Goal: Download file/media

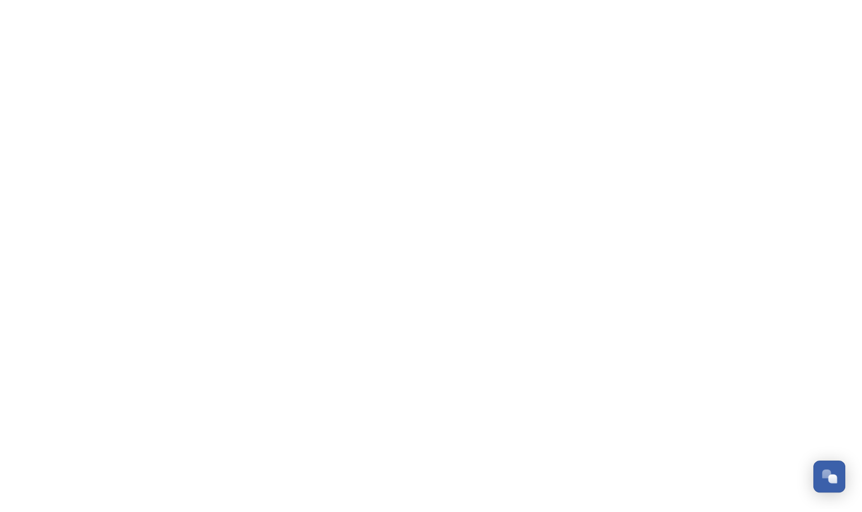
scroll to position [539, 0]
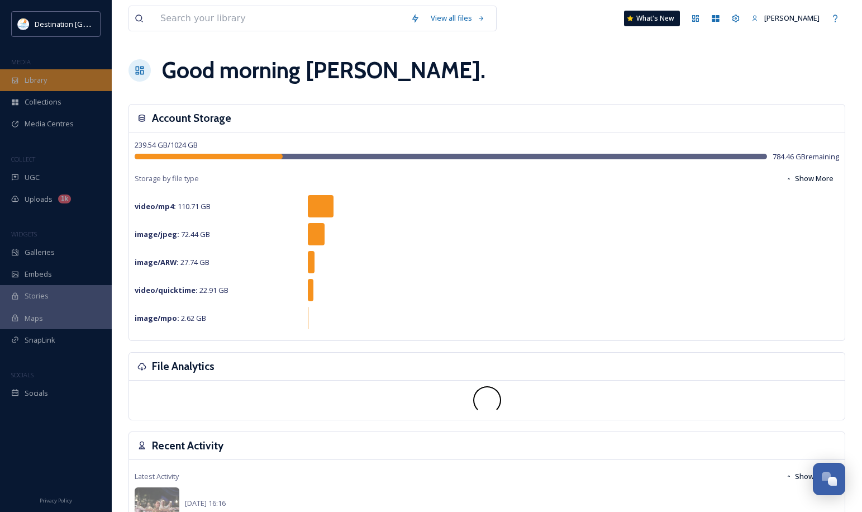
click at [40, 73] on div "Library" at bounding box center [56, 80] width 112 height 22
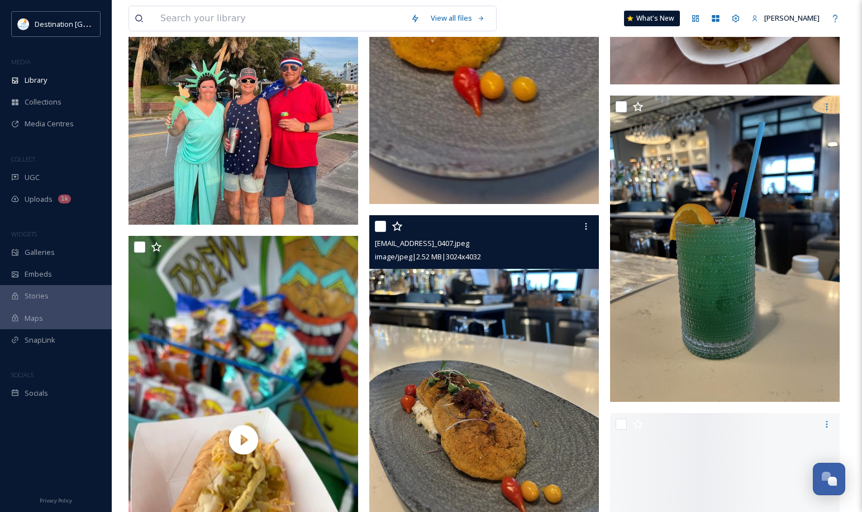
scroll to position [2848, 0]
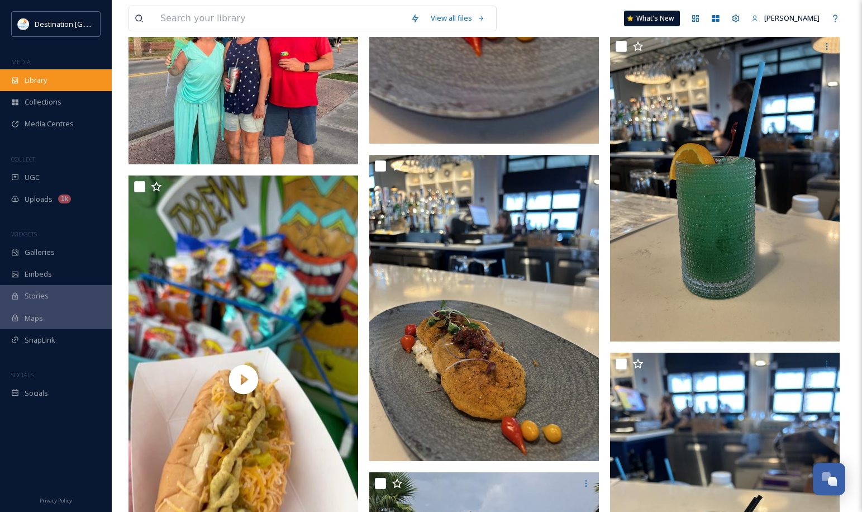
click at [45, 78] on span "Library" at bounding box center [36, 80] width 22 height 11
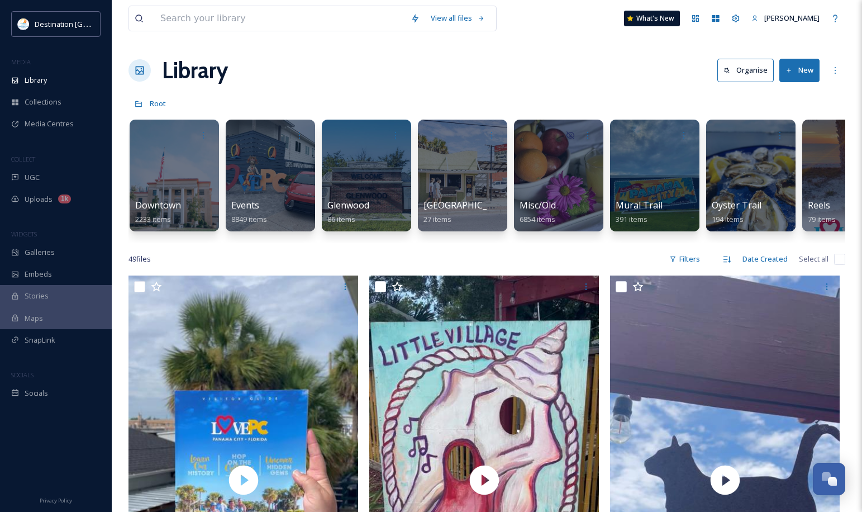
scroll to position [0, 694]
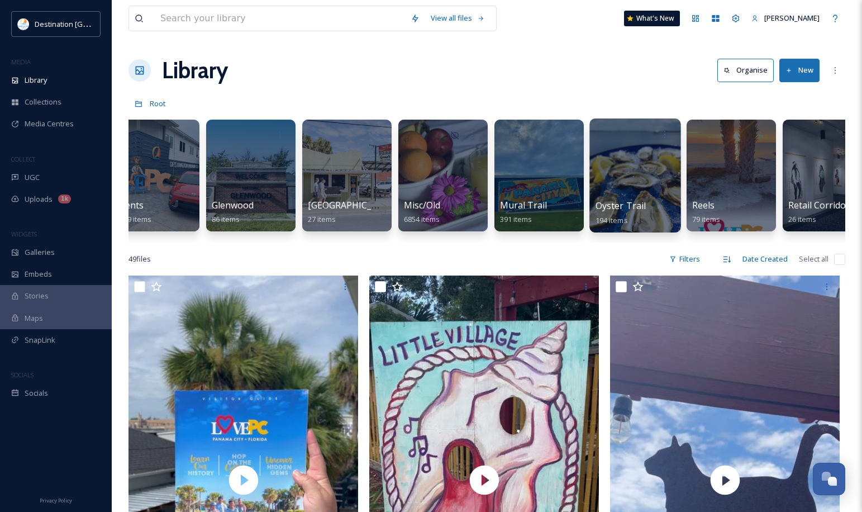
click at [622, 163] on div at bounding box center [634, 175] width 91 height 114
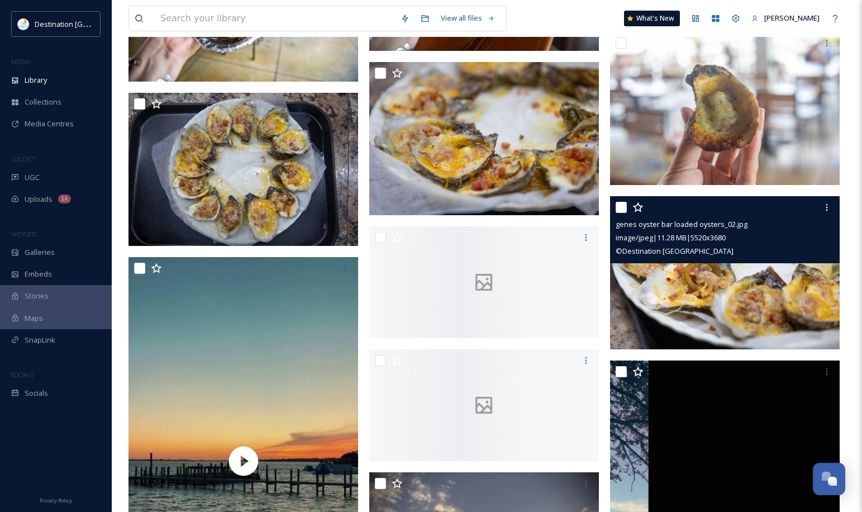
scroll to position [1340, 0]
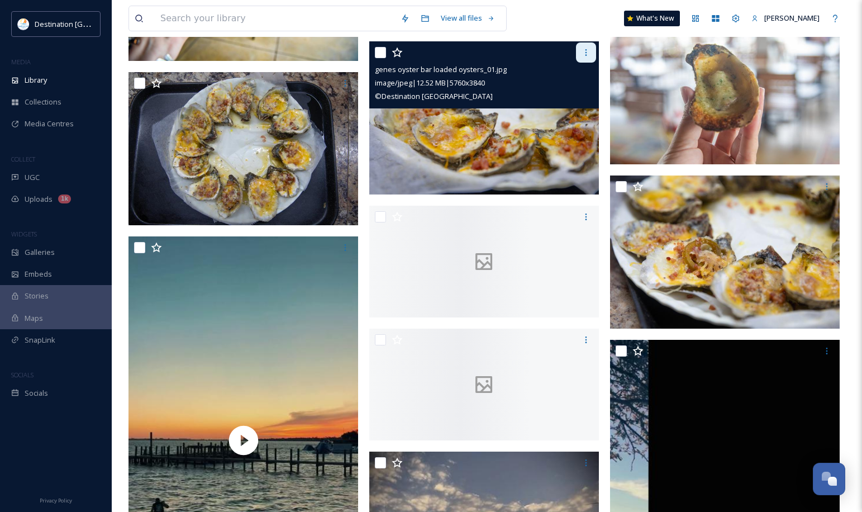
click at [589, 52] on icon at bounding box center [585, 52] width 9 height 9
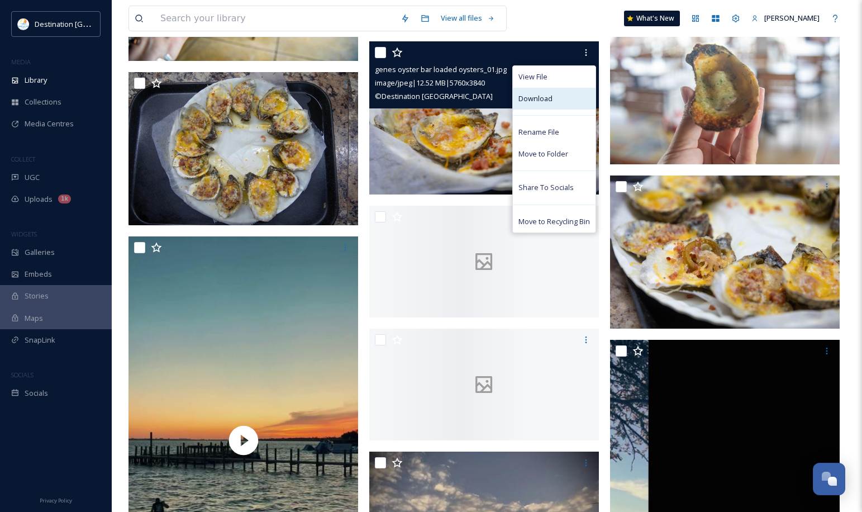
click at [527, 101] on span "Download" at bounding box center [535, 98] width 34 height 11
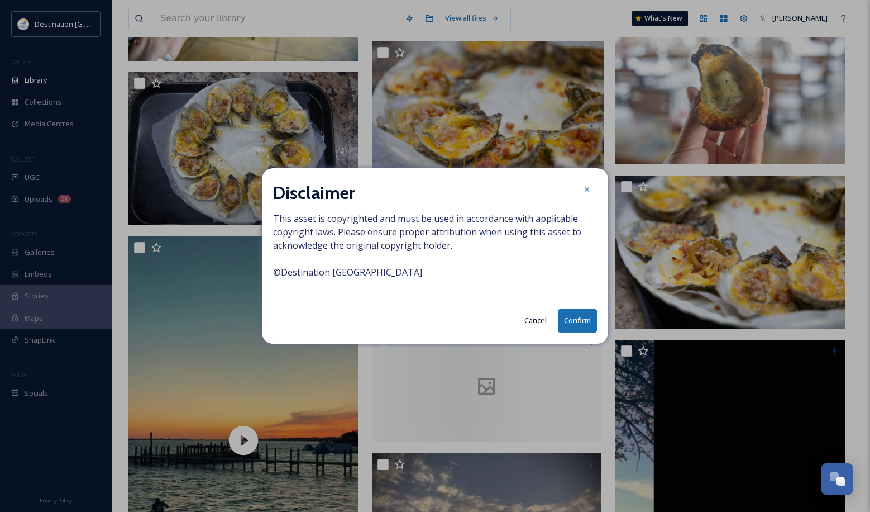
click at [579, 321] on button "Confirm" at bounding box center [577, 320] width 39 height 23
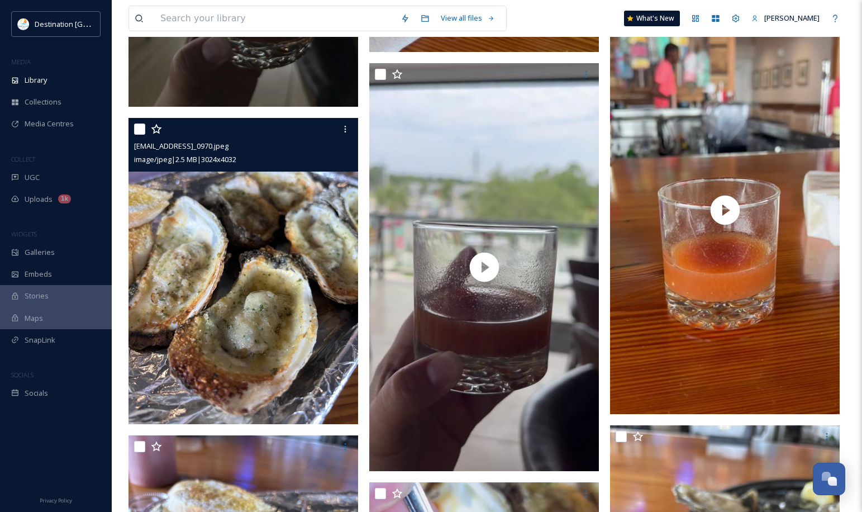
scroll to position [6254, 0]
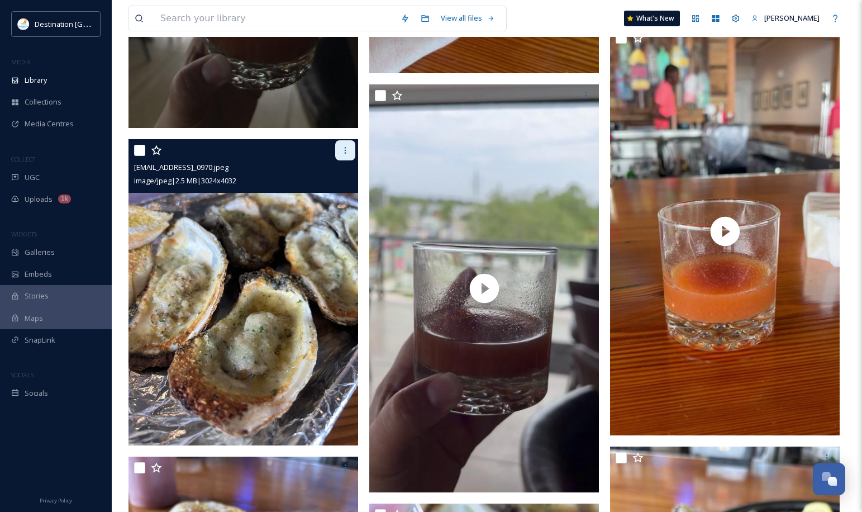
click at [340, 145] on div at bounding box center [345, 150] width 20 height 20
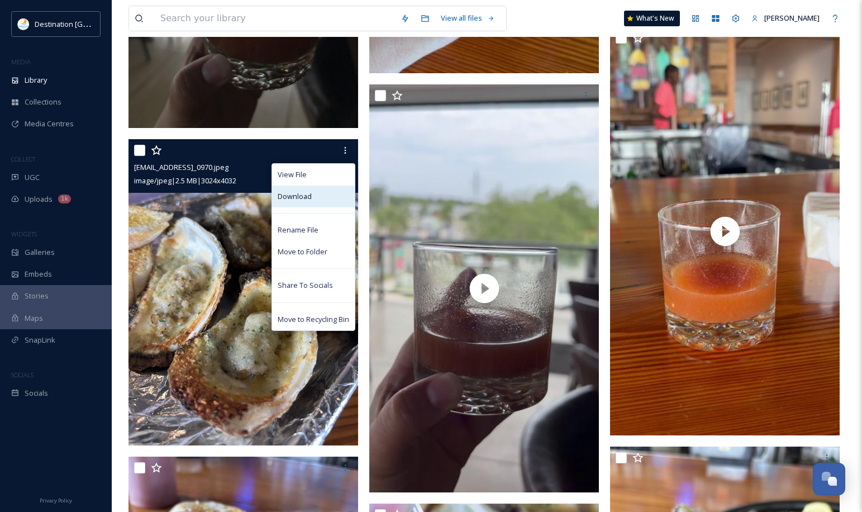
click at [304, 202] on div "Download" at bounding box center [313, 196] width 83 height 22
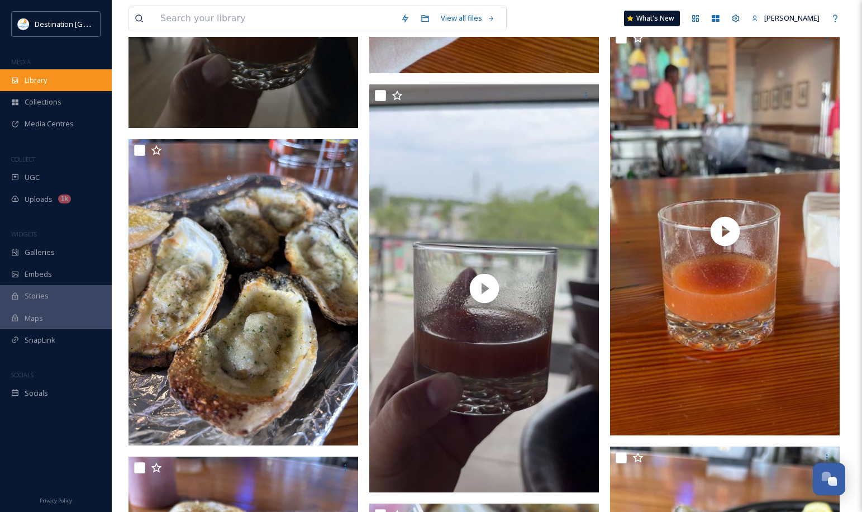
click at [22, 87] on div "Library" at bounding box center [56, 80] width 112 height 22
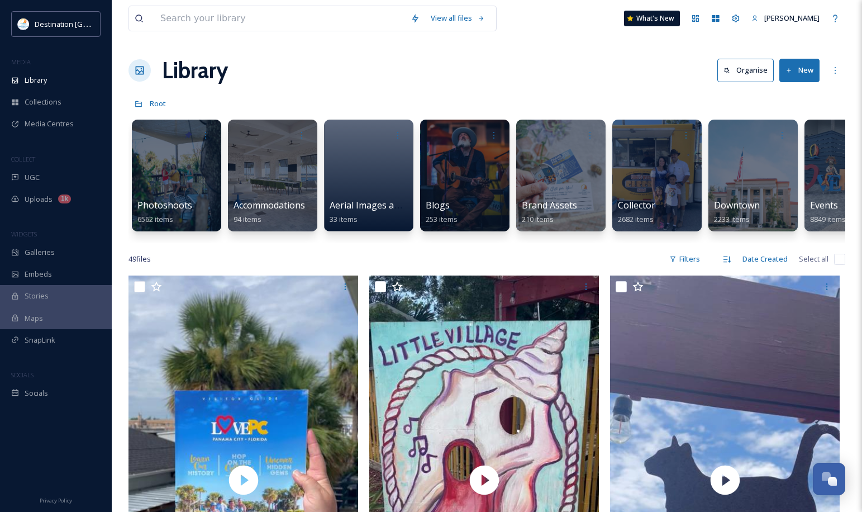
drag, startPoint x: 242, startPoint y: 239, endPoint x: 273, endPoint y: 244, distance: 31.7
click at [273, 242] on div "Photoshoots 6562 items Accommodations 94 items Aerial Images and Video 33 items…" at bounding box center [486, 178] width 716 height 128
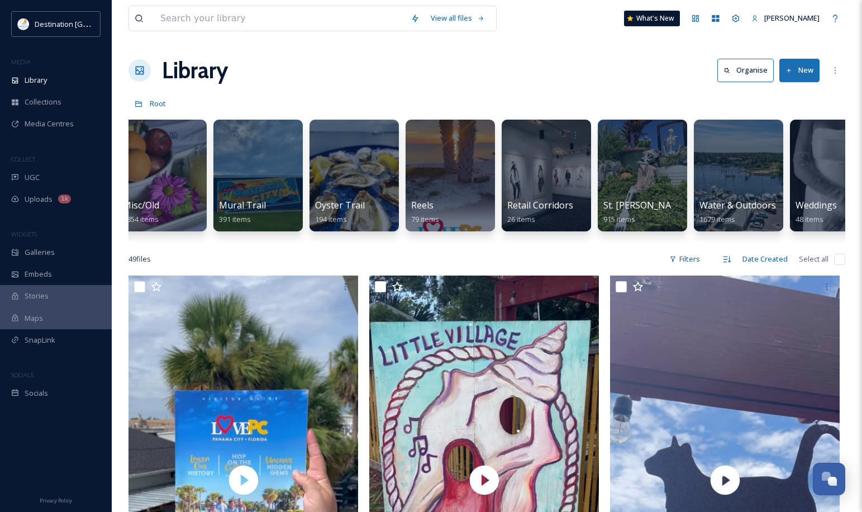
scroll to position [0, 1010]
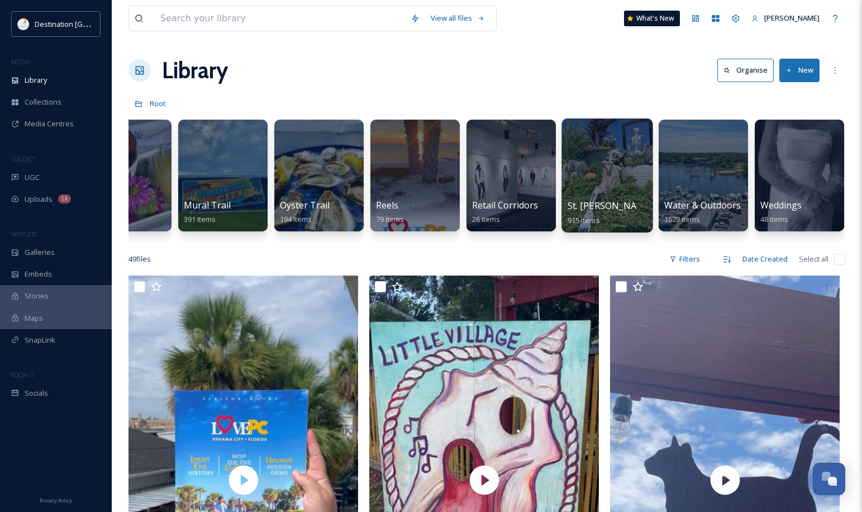
click at [637, 197] on div at bounding box center [606, 175] width 91 height 114
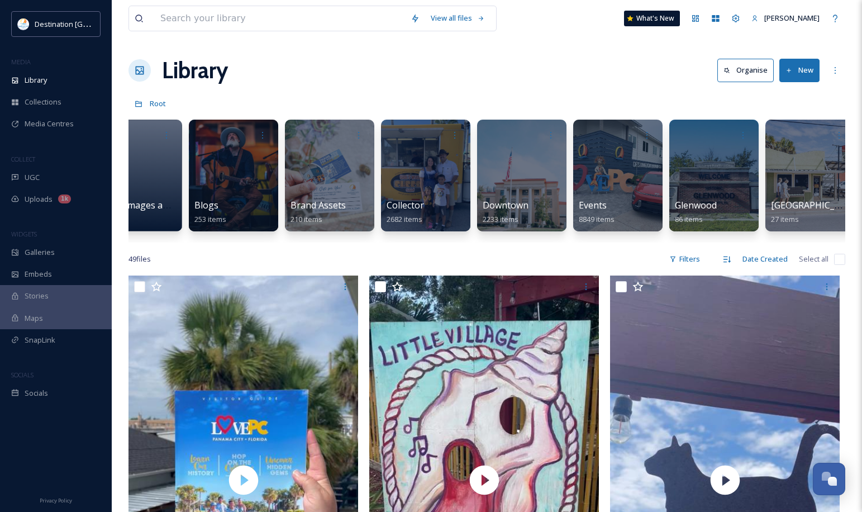
scroll to position [0, 258]
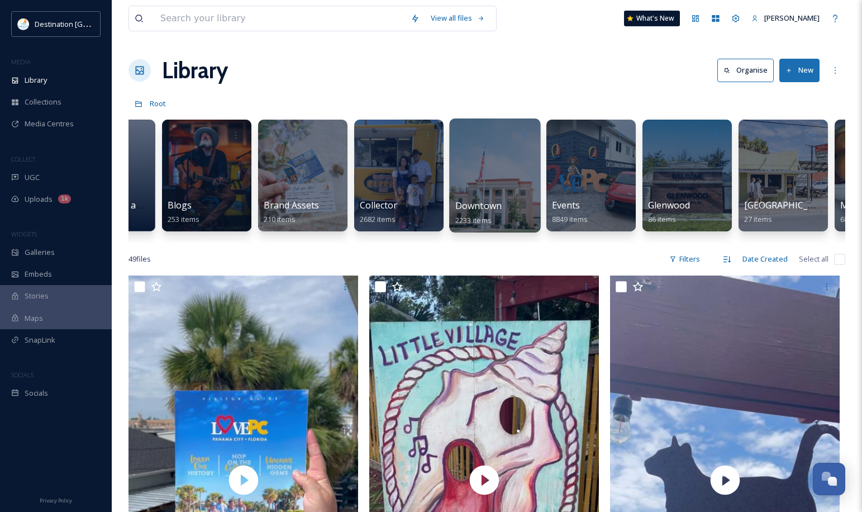
click at [493, 185] on div at bounding box center [494, 175] width 91 height 114
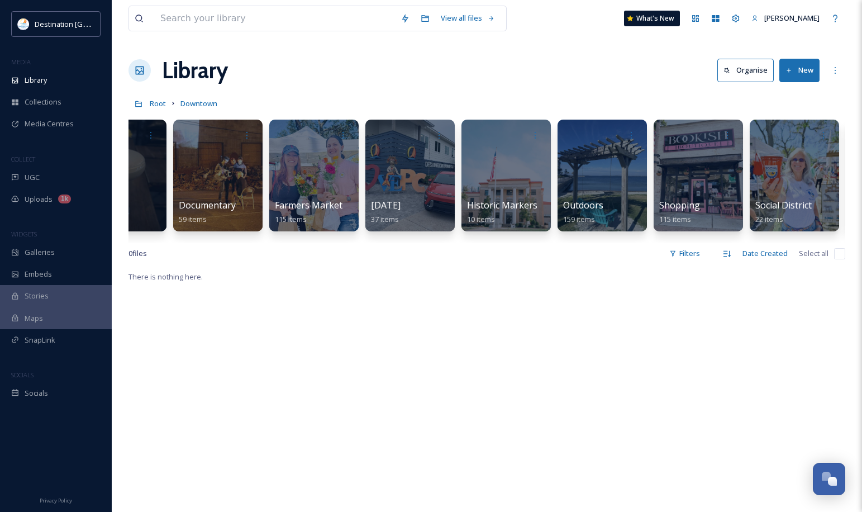
scroll to position [0, 248]
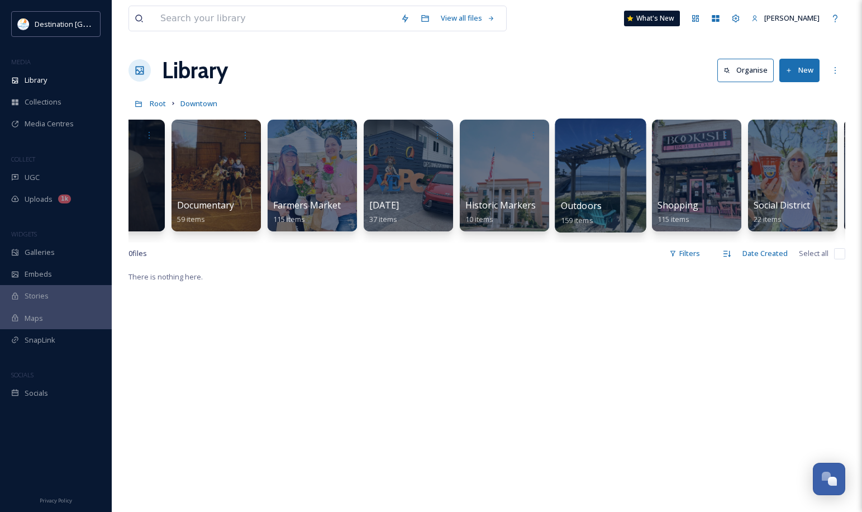
click at [633, 170] on div at bounding box center [600, 175] width 91 height 114
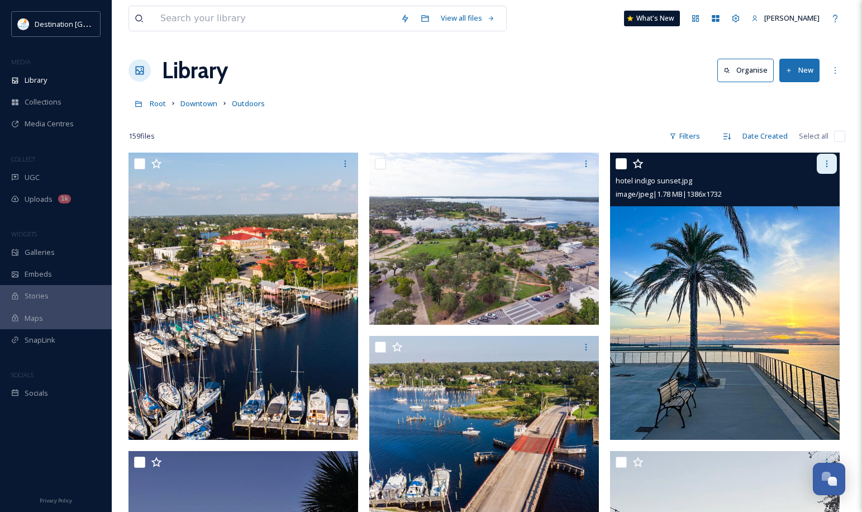
click at [835, 165] on div at bounding box center [826, 164] width 20 height 20
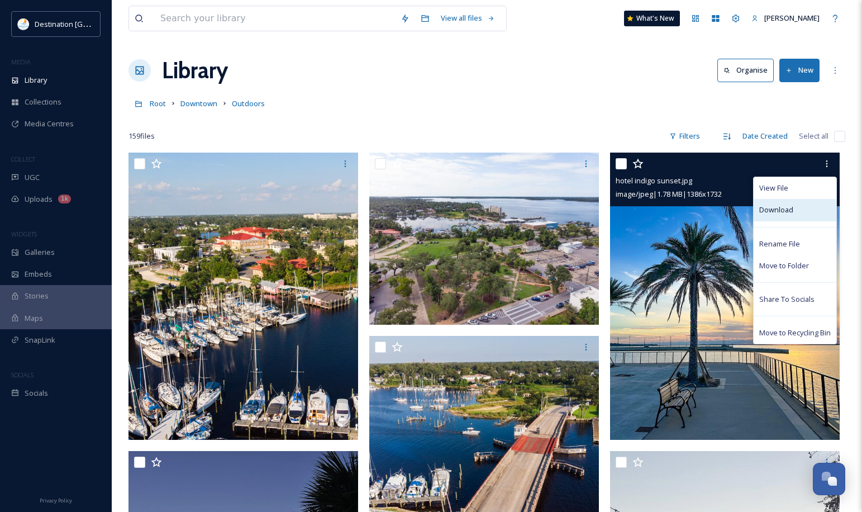
click at [800, 210] on div "Download" at bounding box center [794, 210] width 83 height 22
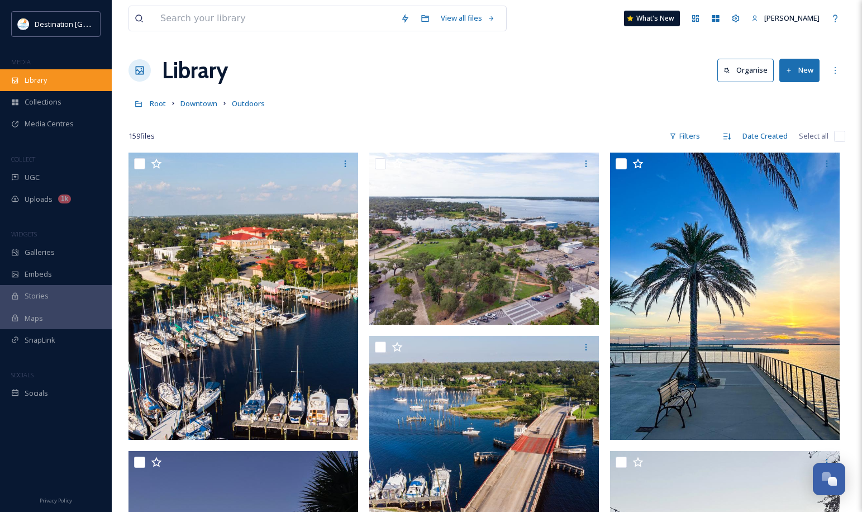
click at [41, 78] on span "Library" at bounding box center [36, 80] width 22 height 11
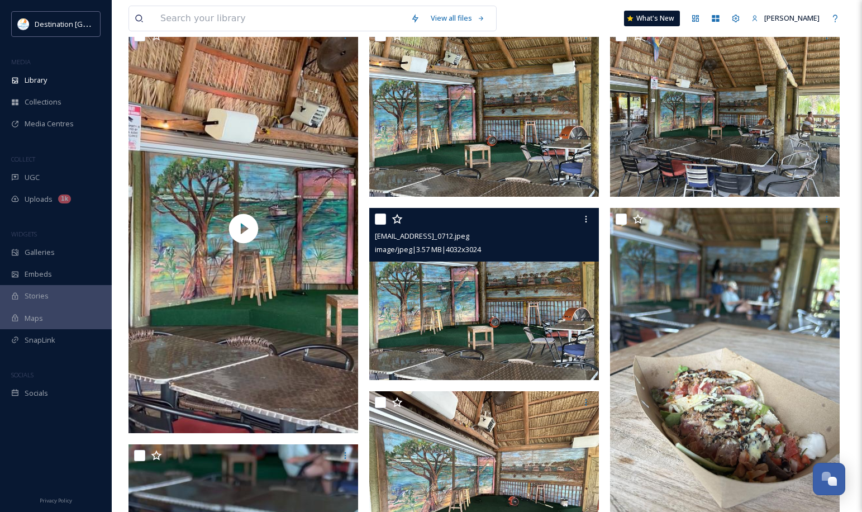
scroll to position [949, 0]
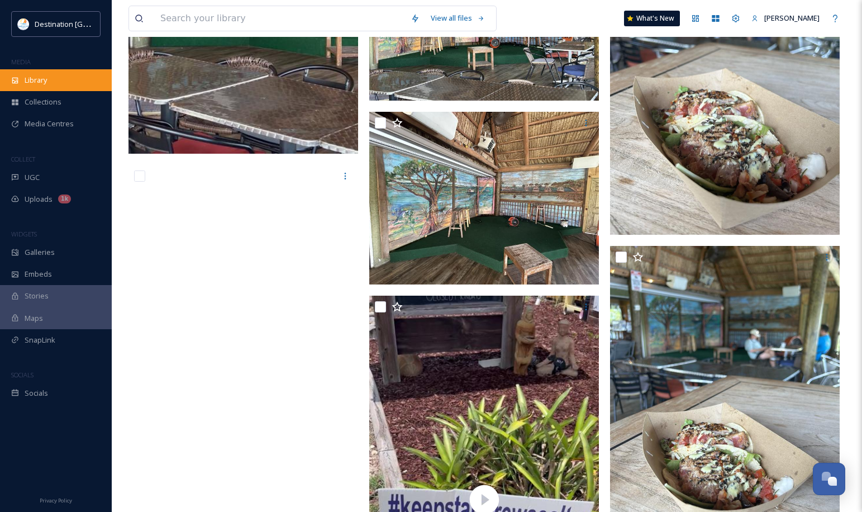
click at [50, 82] on div "Library" at bounding box center [56, 80] width 112 height 22
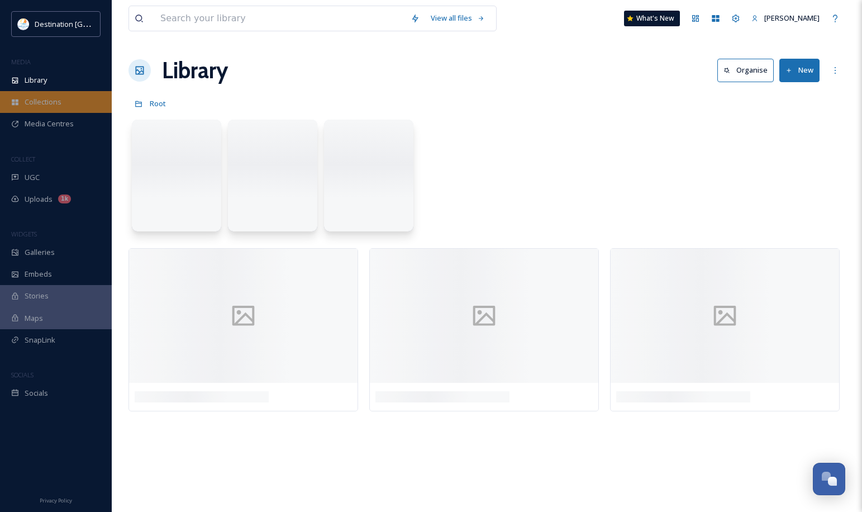
scroll to position [0, 0]
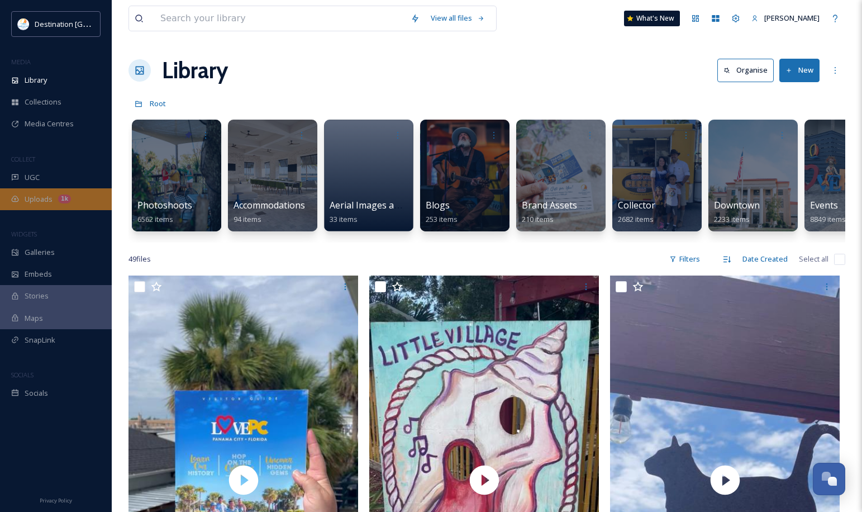
click at [36, 201] on span "Uploads" at bounding box center [39, 199] width 28 height 11
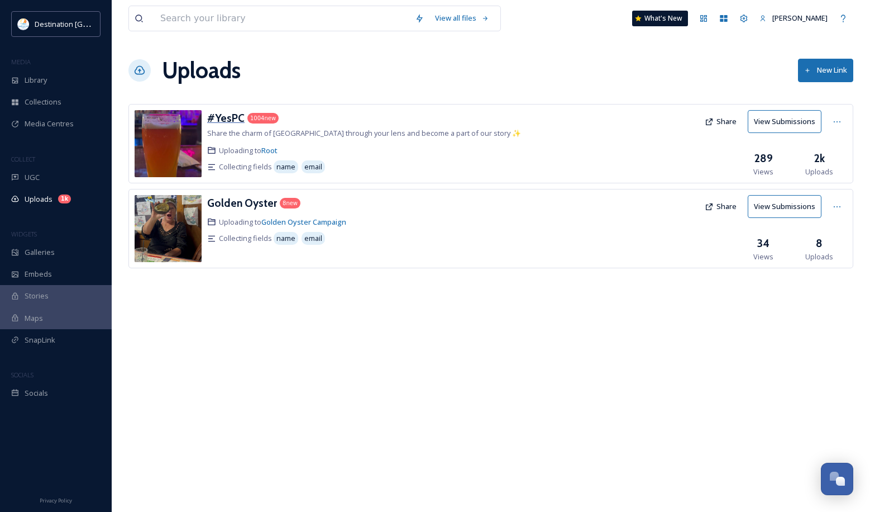
click at [221, 118] on h3 "#YesPC" at bounding box center [225, 117] width 37 height 13
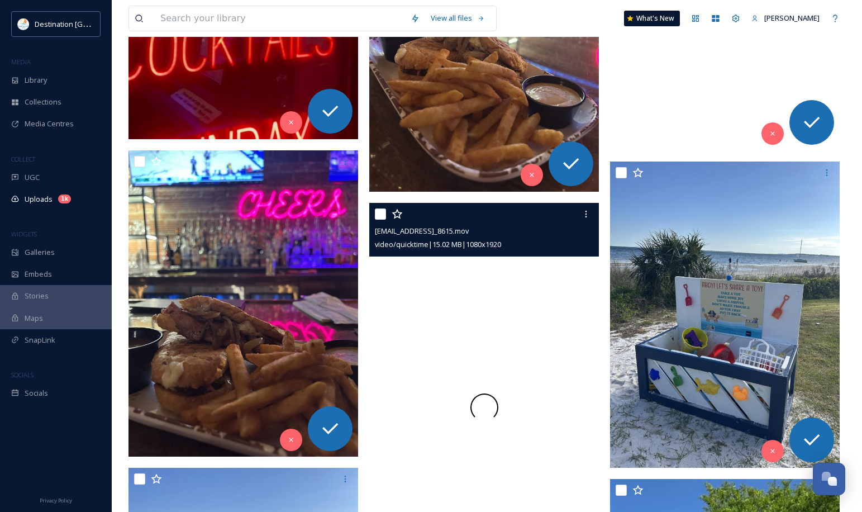
scroll to position [14072, 0]
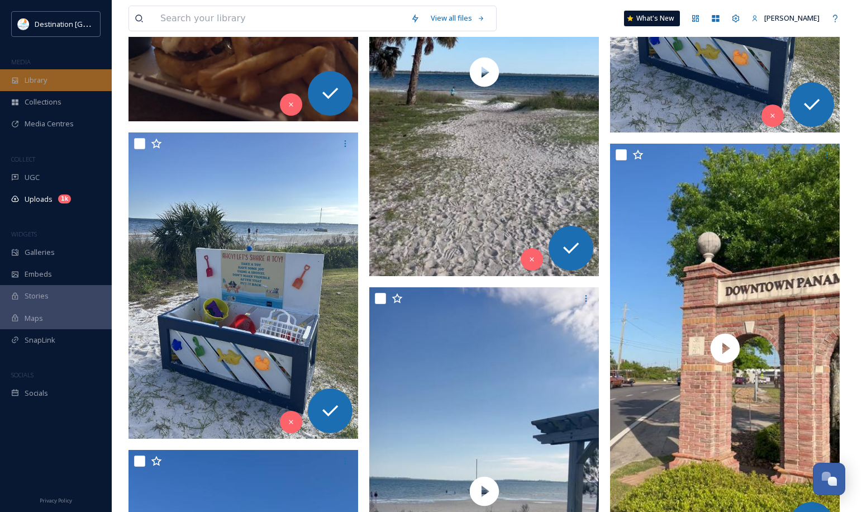
click at [44, 75] on span "Library" at bounding box center [36, 80] width 22 height 11
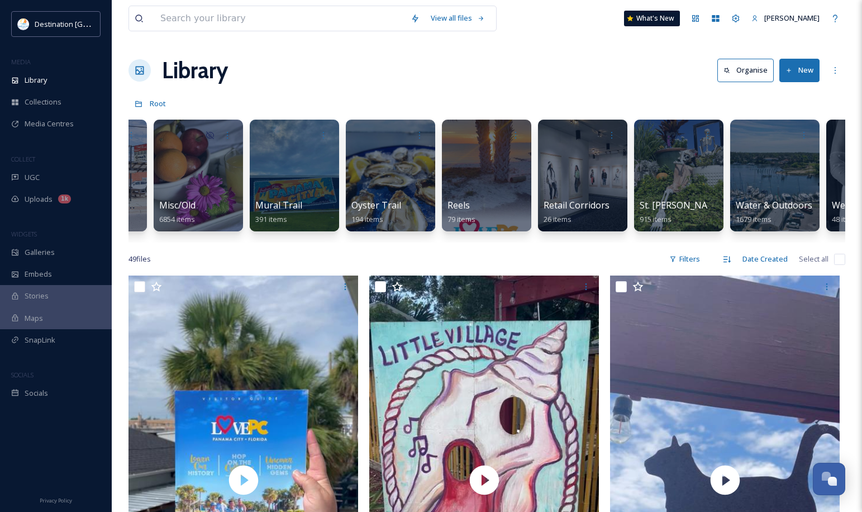
scroll to position [0, 1053]
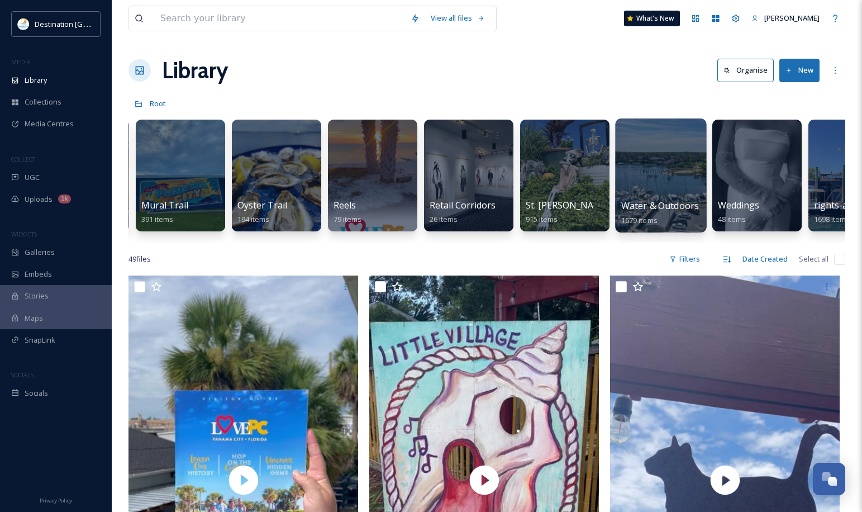
click at [683, 197] on div at bounding box center [660, 175] width 91 height 114
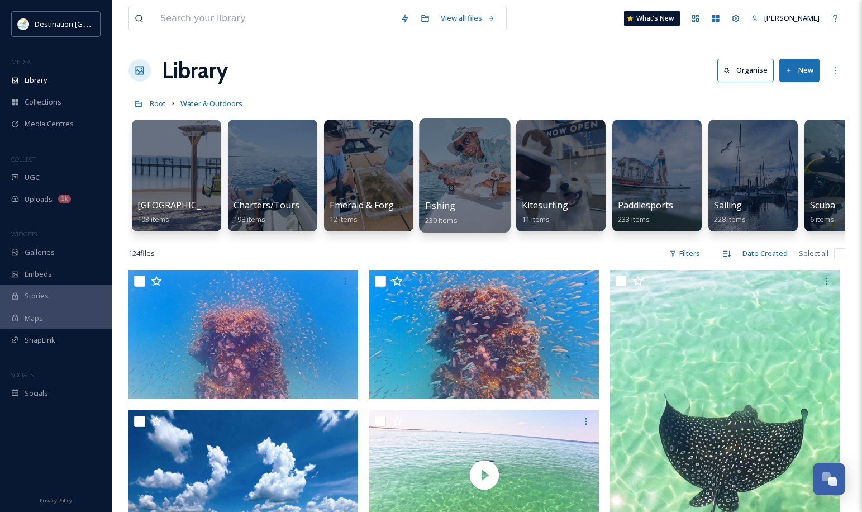
click at [464, 176] on div at bounding box center [464, 175] width 91 height 114
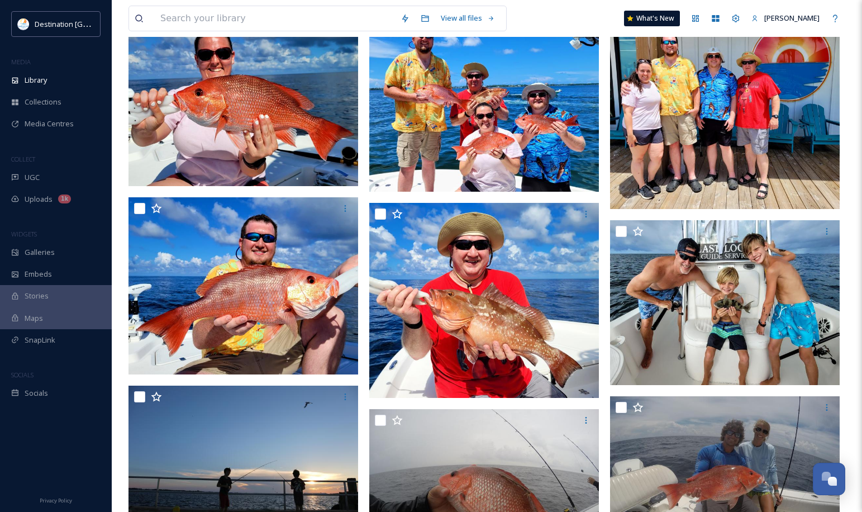
scroll to position [112, 0]
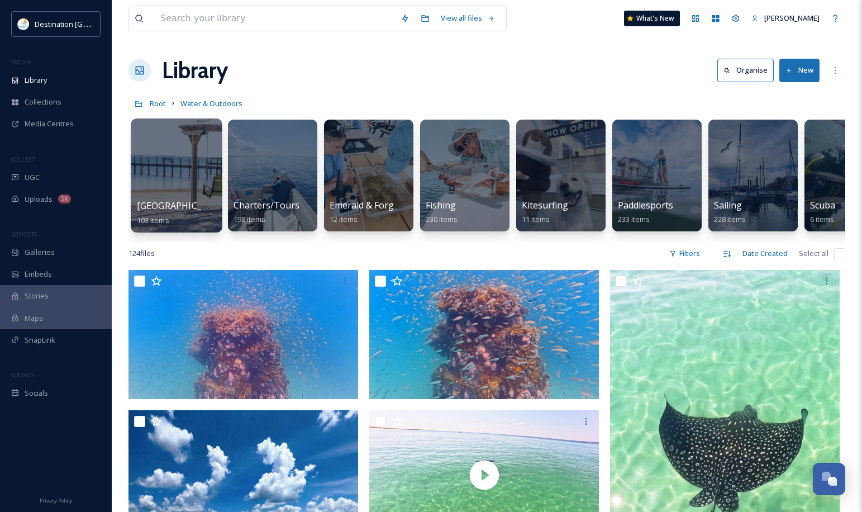
click at [144, 171] on div at bounding box center [176, 175] width 91 height 114
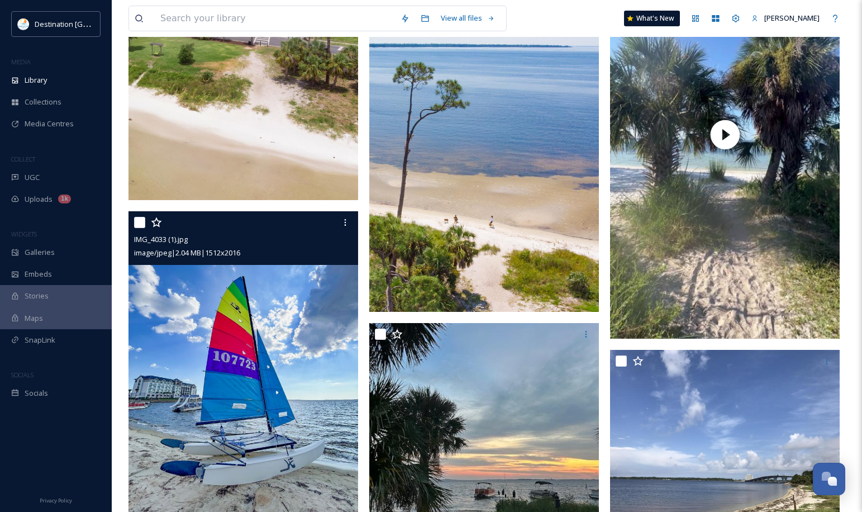
scroll to position [4244, 0]
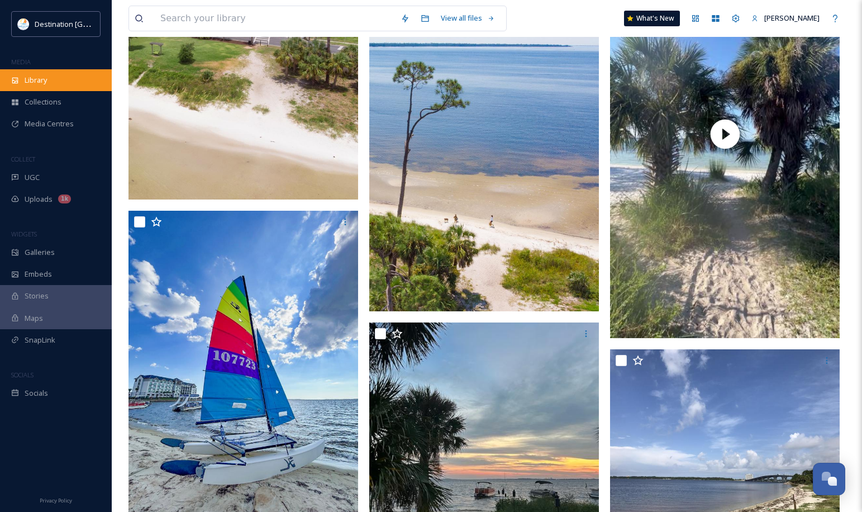
click at [36, 82] on span "Library" at bounding box center [36, 80] width 22 height 11
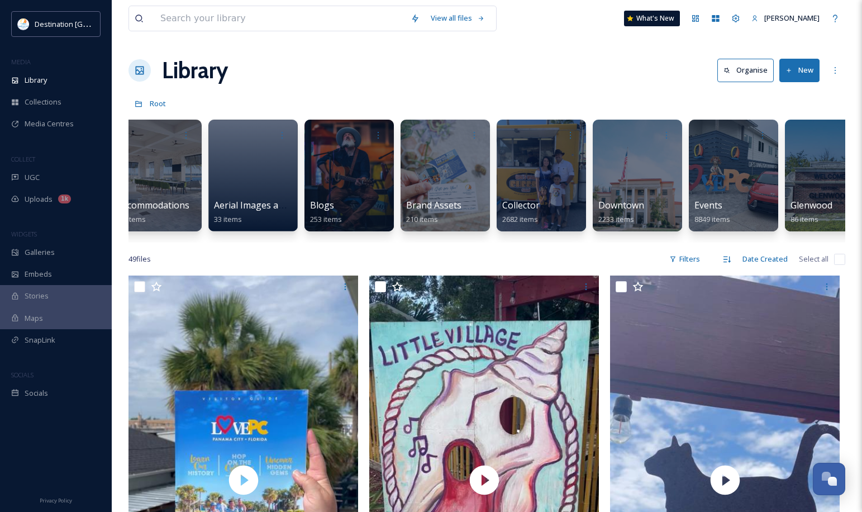
scroll to position [0, 391]
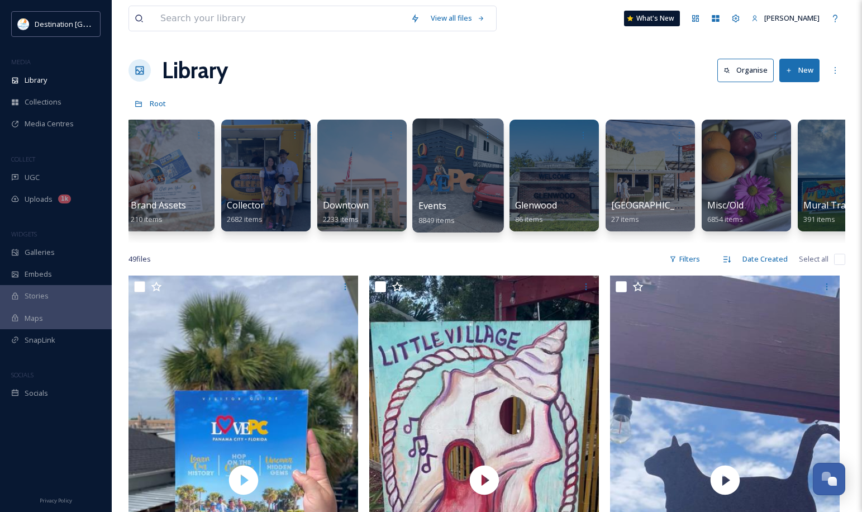
click at [442, 170] on div at bounding box center [457, 175] width 91 height 114
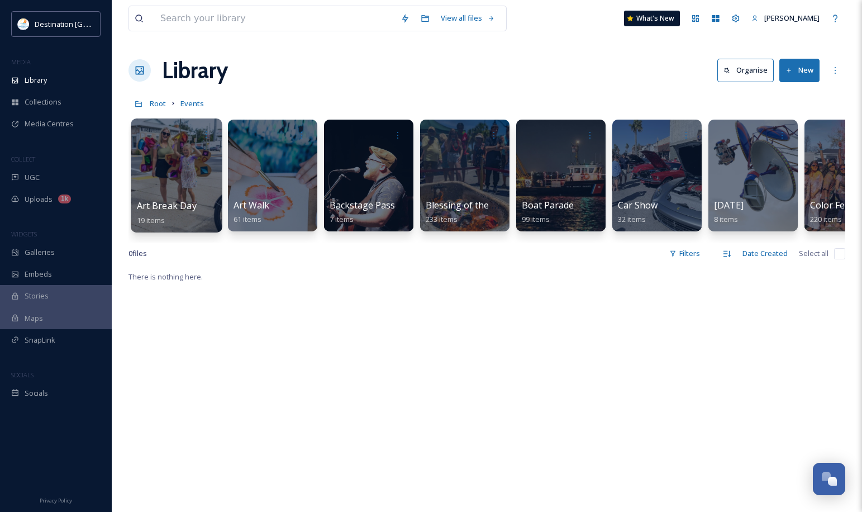
click at [177, 207] on span "Art Break Day" at bounding box center [167, 205] width 60 height 12
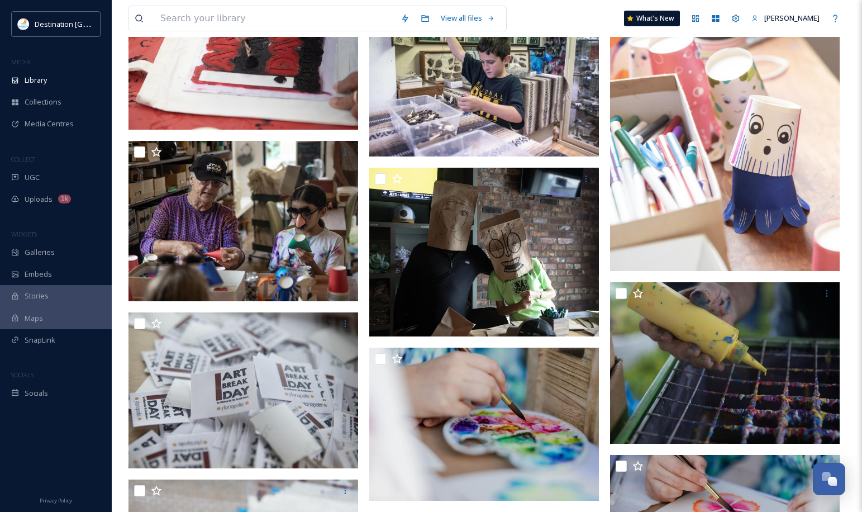
scroll to position [391, 0]
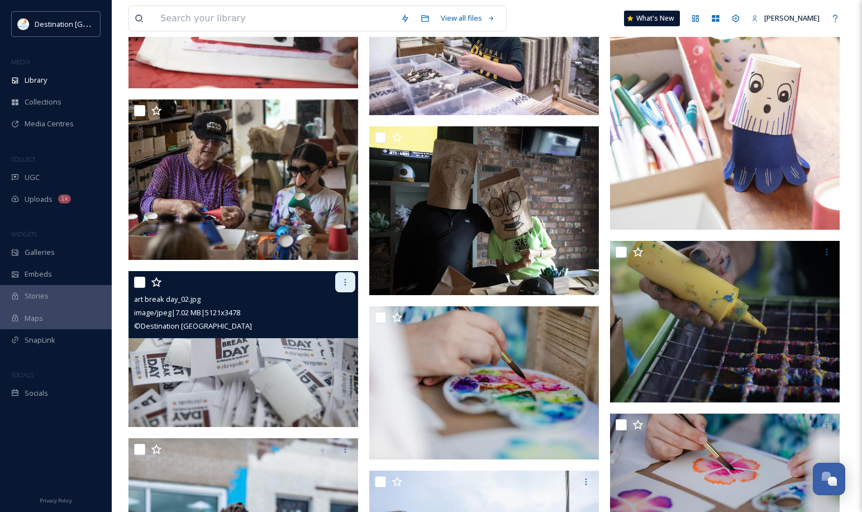
click at [350, 284] on div at bounding box center [345, 282] width 20 height 20
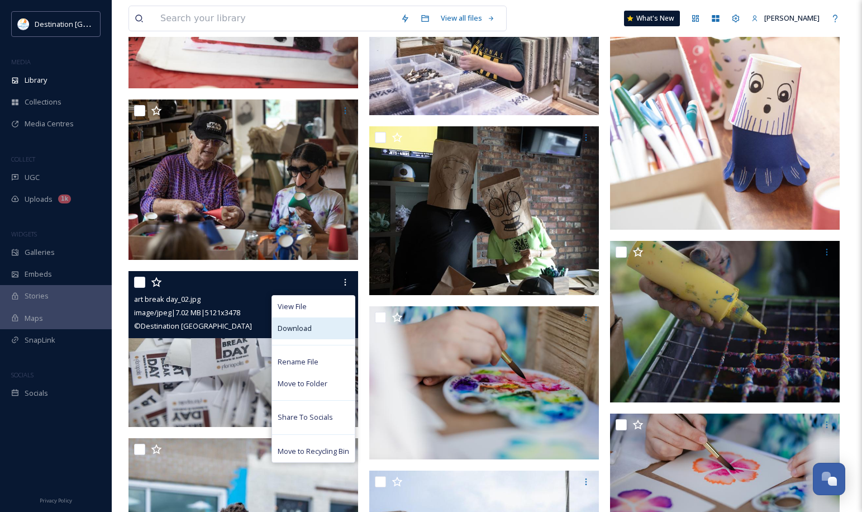
click at [328, 329] on div "Download" at bounding box center [313, 328] width 83 height 22
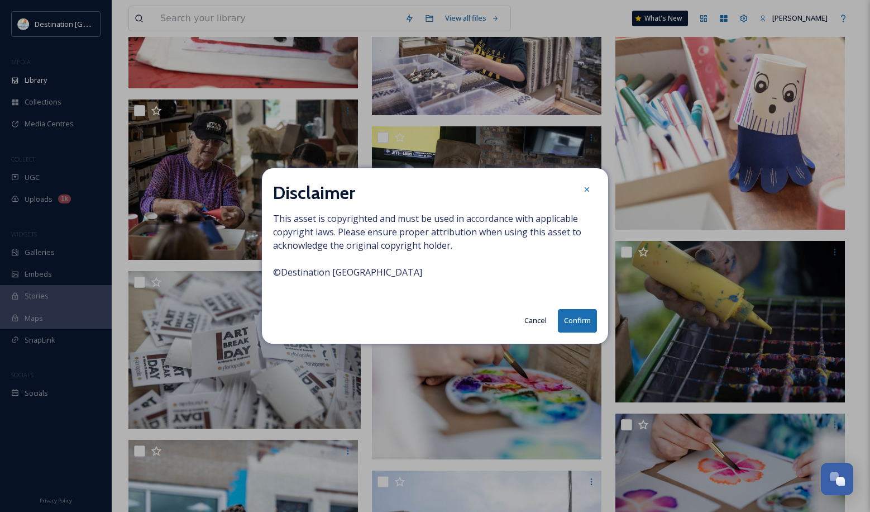
click at [584, 329] on button "Confirm" at bounding box center [577, 320] width 39 height 23
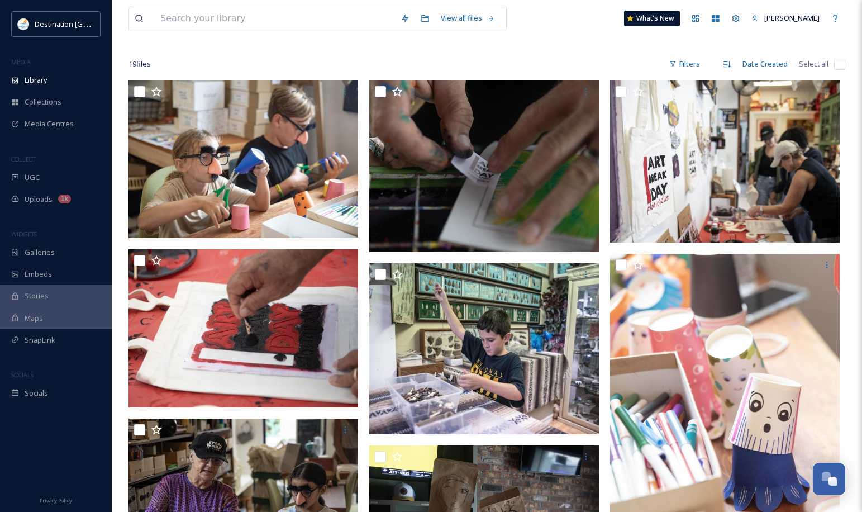
scroll to position [56, 0]
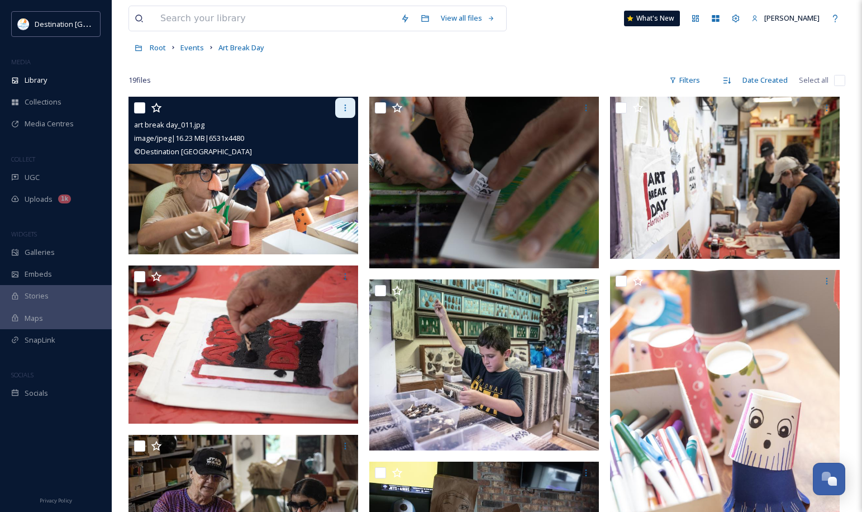
click at [338, 110] on div at bounding box center [345, 108] width 20 height 20
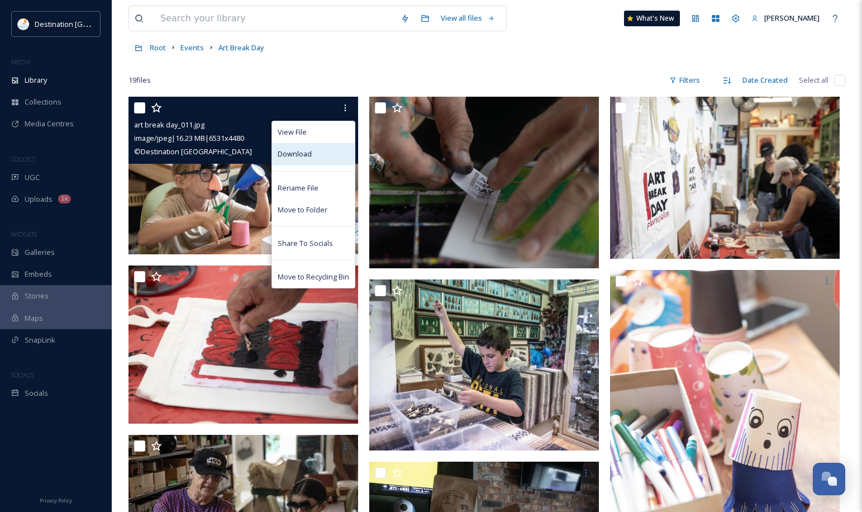
click at [309, 158] on span "Download" at bounding box center [295, 154] width 34 height 11
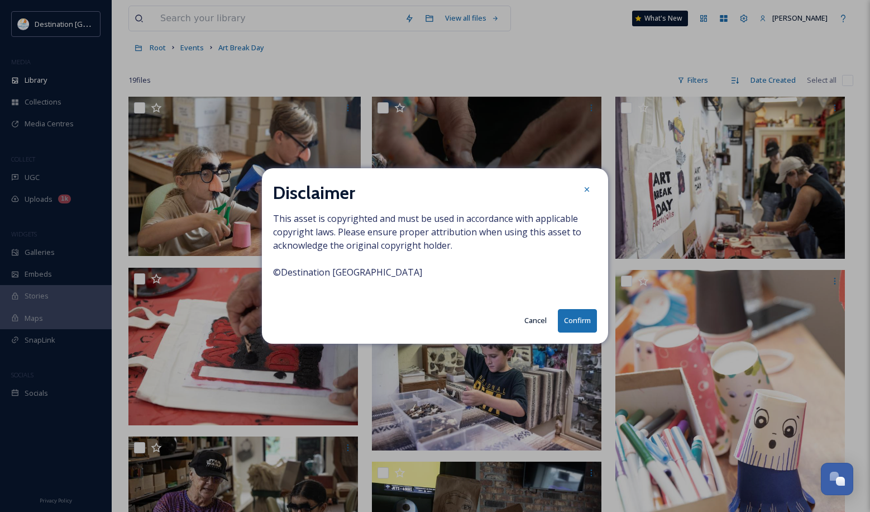
click at [591, 329] on button "Confirm" at bounding box center [577, 320] width 39 height 23
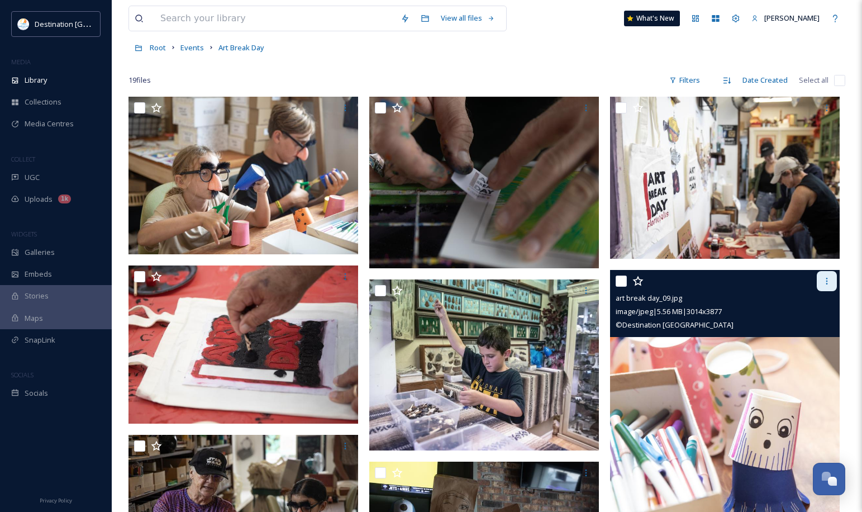
click at [828, 280] on icon at bounding box center [826, 280] width 9 height 9
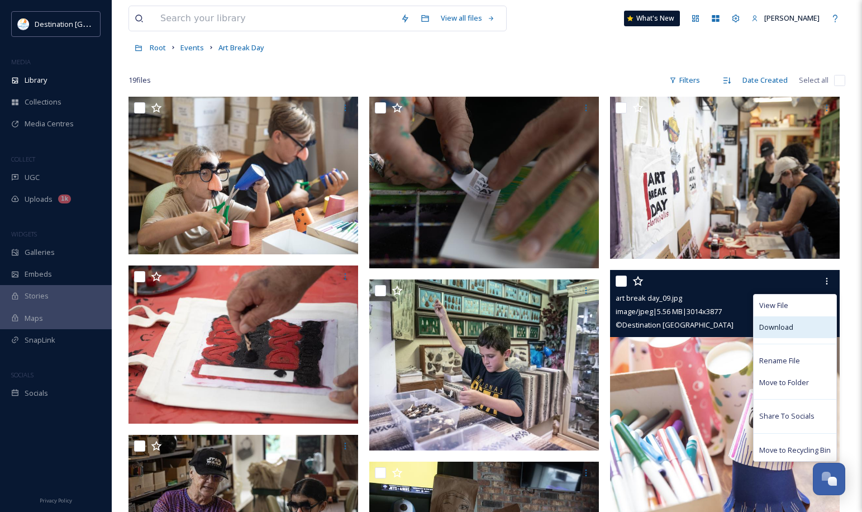
click at [779, 328] on span "Download" at bounding box center [776, 327] width 34 height 11
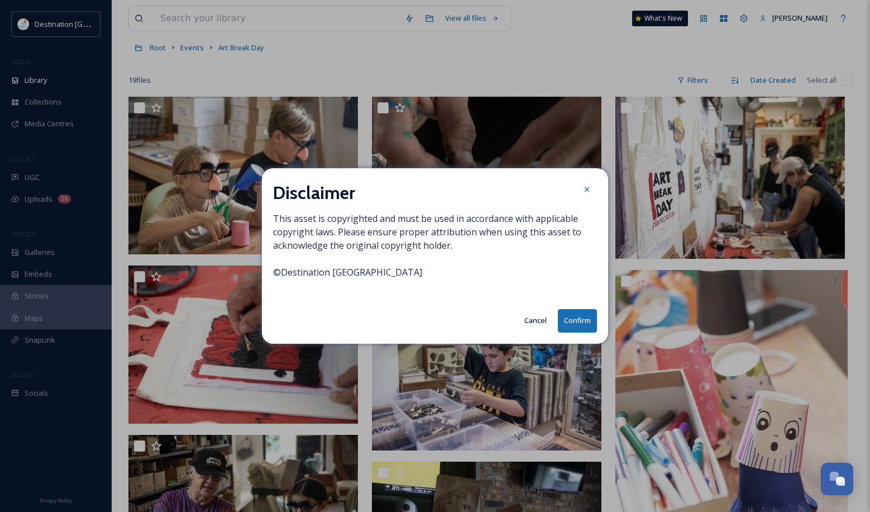
click at [582, 318] on button "Confirm" at bounding box center [577, 320] width 39 height 23
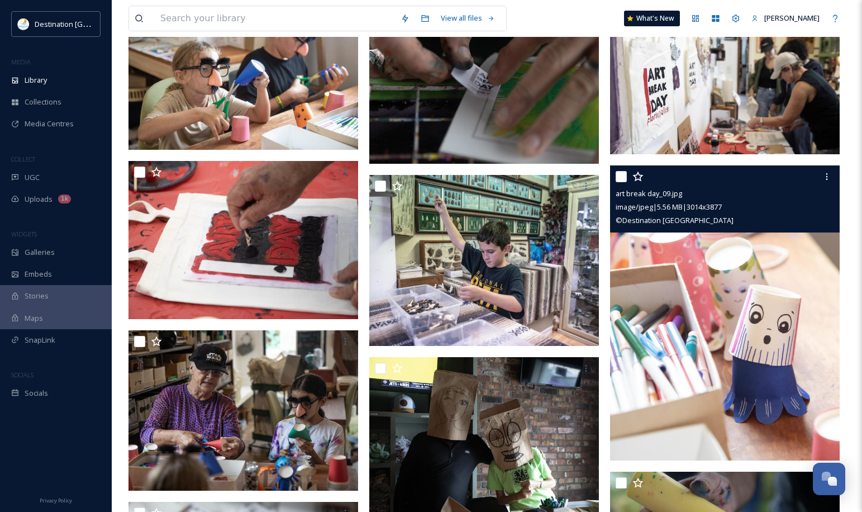
scroll to position [168, 0]
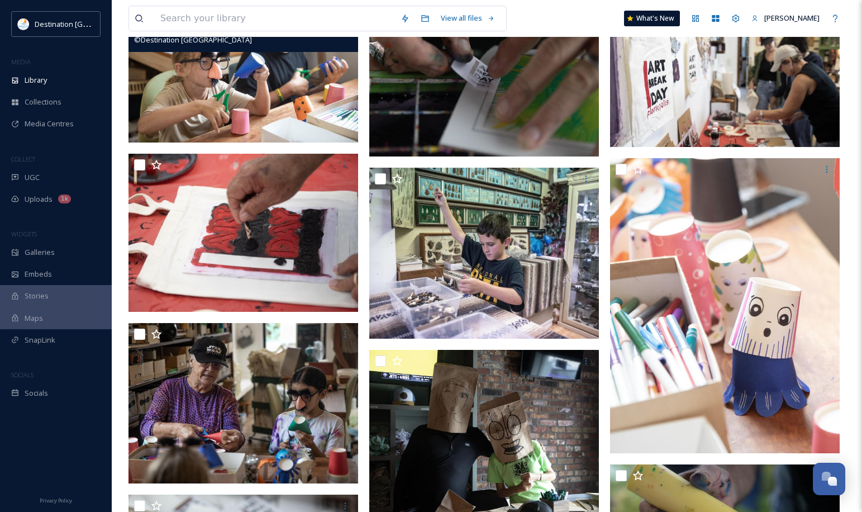
click at [261, 100] on img at bounding box center [243, 63] width 230 height 157
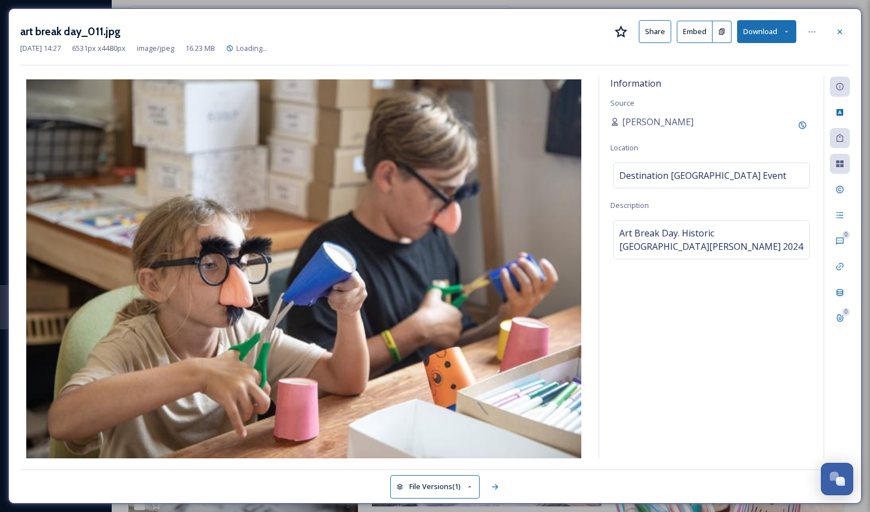
click at [261, 100] on img at bounding box center [303, 269] width 567 height 381
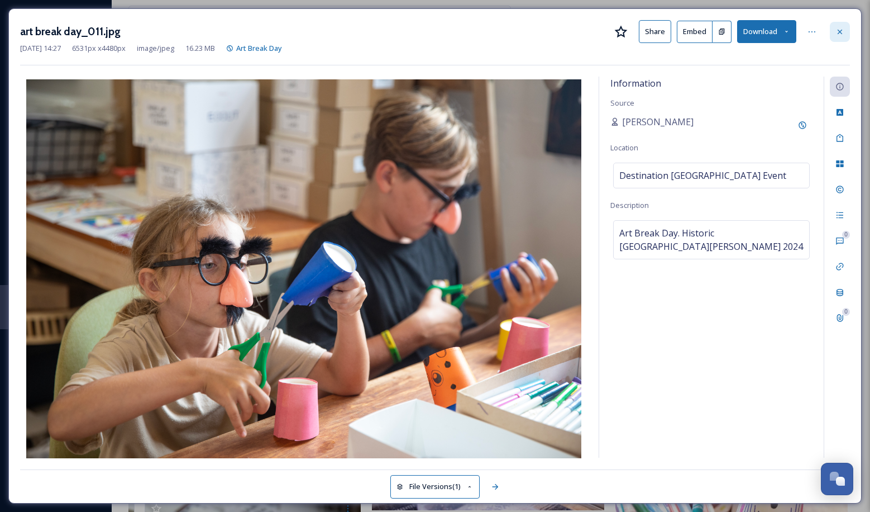
click at [837, 37] on div at bounding box center [840, 32] width 20 height 20
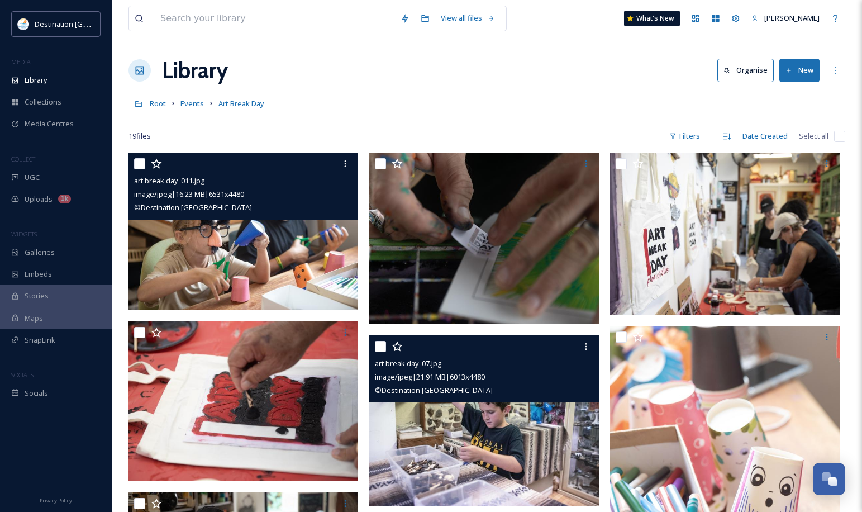
click at [505, 443] on img at bounding box center [484, 420] width 230 height 171
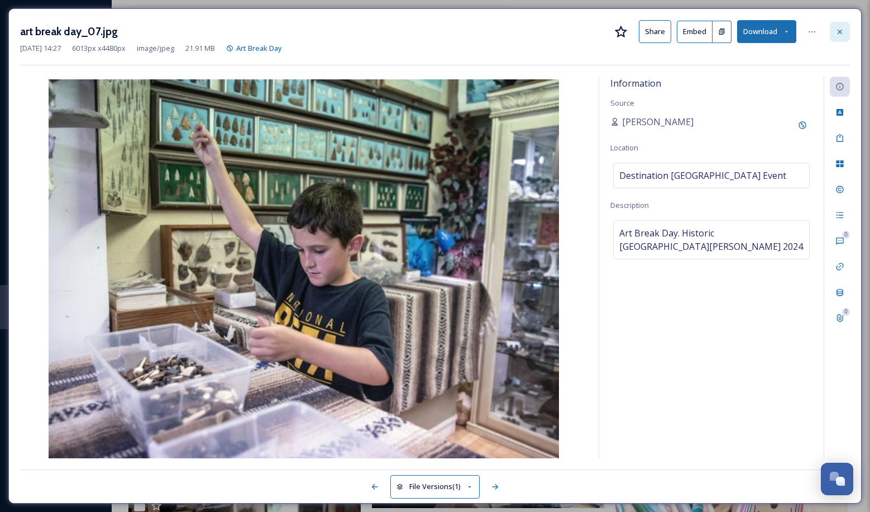
click at [831, 36] on div at bounding box center [840, 32] width 20 height 20
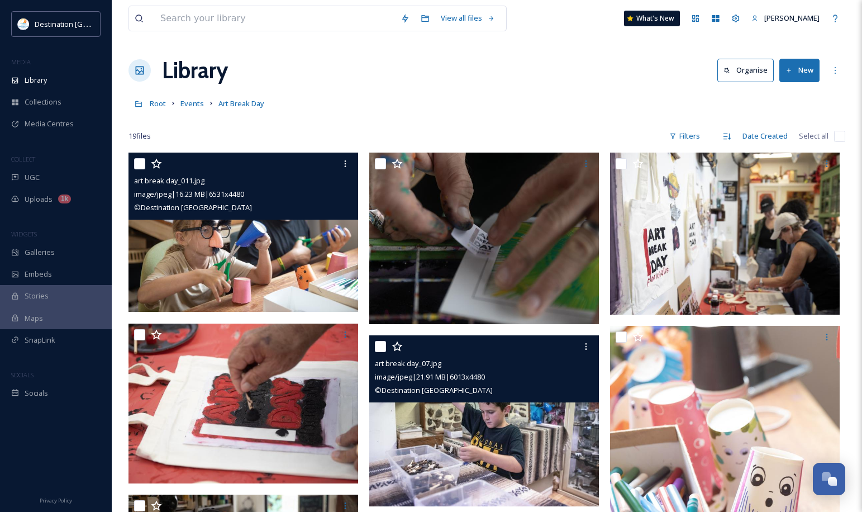
click at [243, 273] on img at bounding box center [244, 231] width 232 height 159
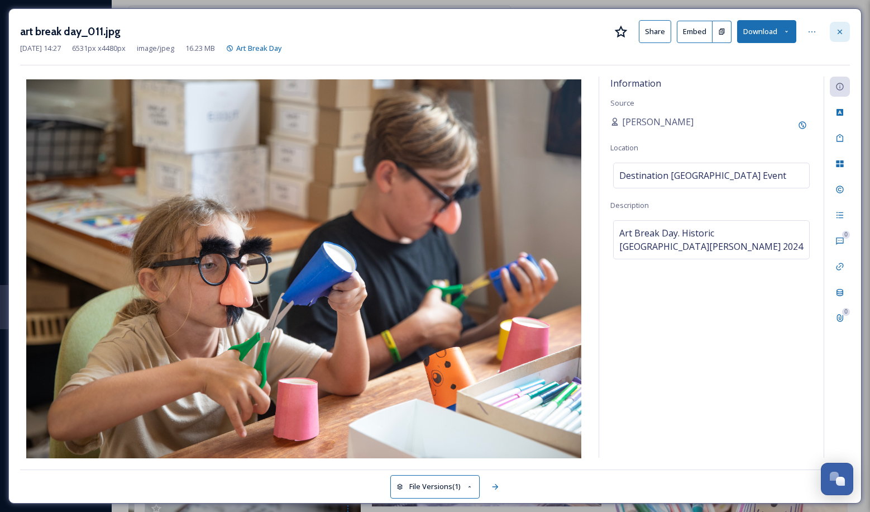
click at [834, 35] on div at bounding box center [840, 32] width 20 height 20
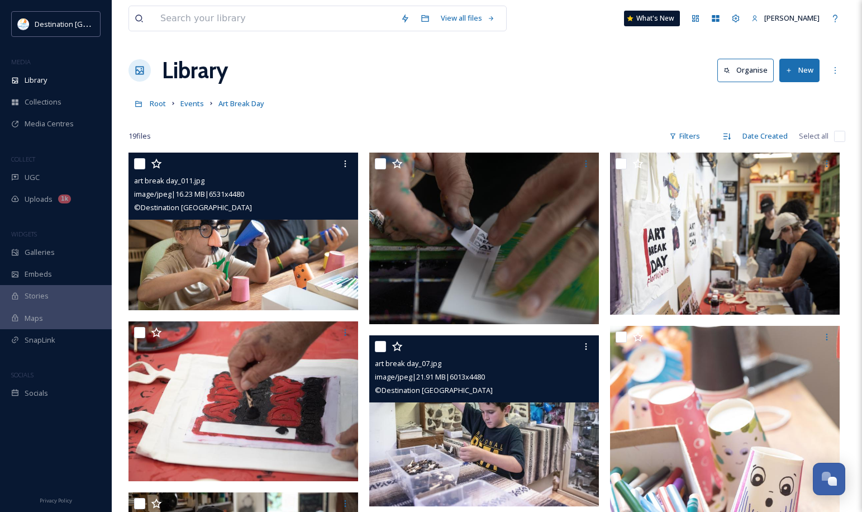
click at [474, 423] on img at bounding box center [484, 420] width 230 height 171
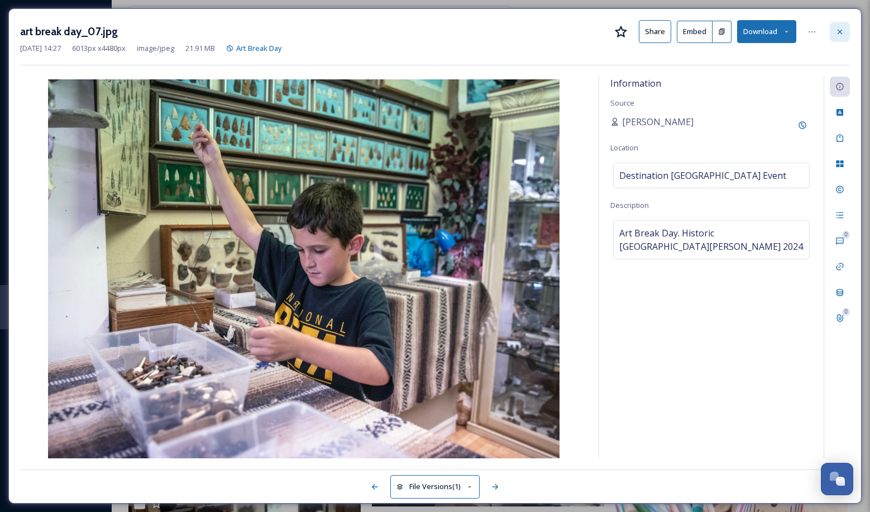
click at [837, 36] on div at bounding box center [840, 32] width 20 height 20
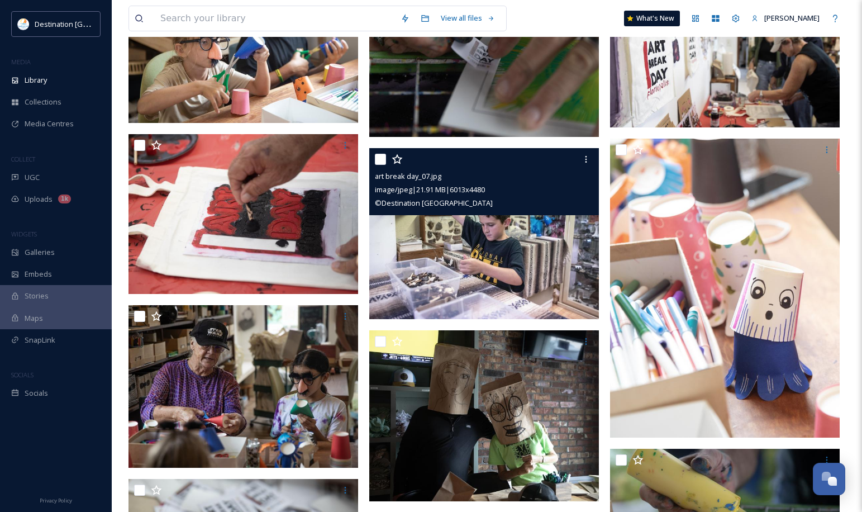
scroll to position [223, 0]
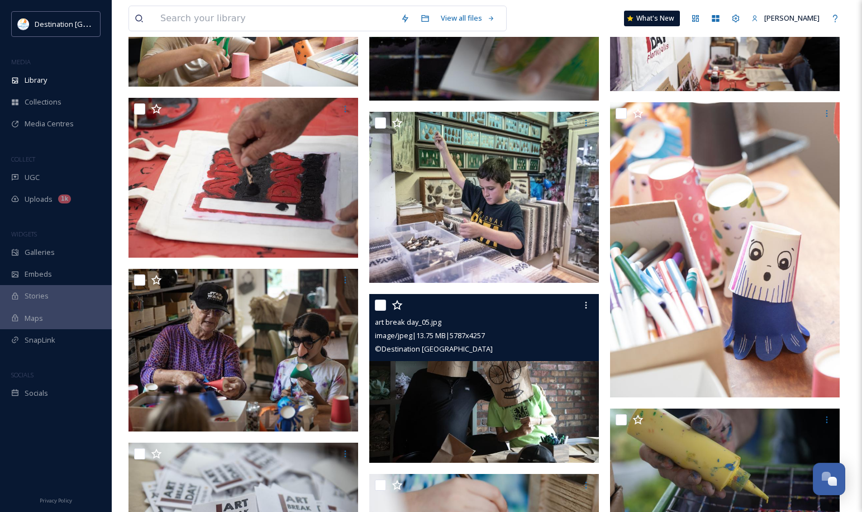
click at [426, 400] on img at bounding box center [484, 378] width 230 height 169
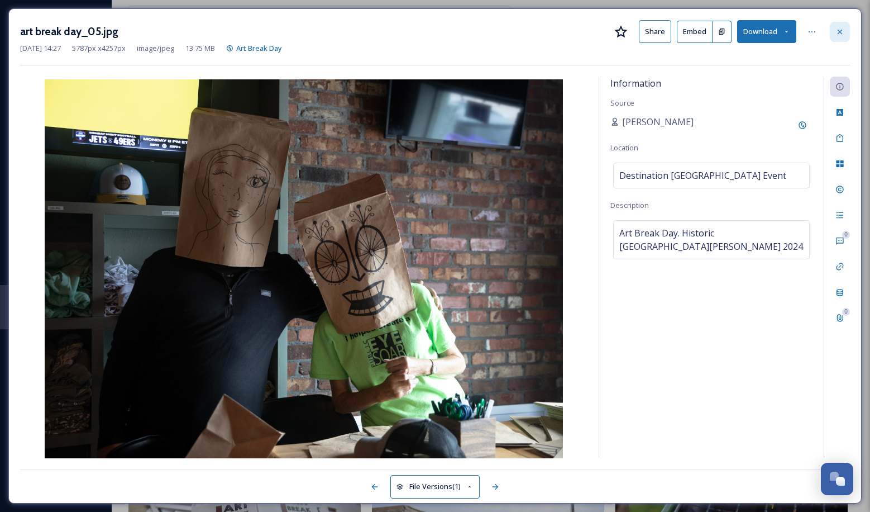
click at [837, 36] on div at bounding box center [840, 32] width 20 height 20
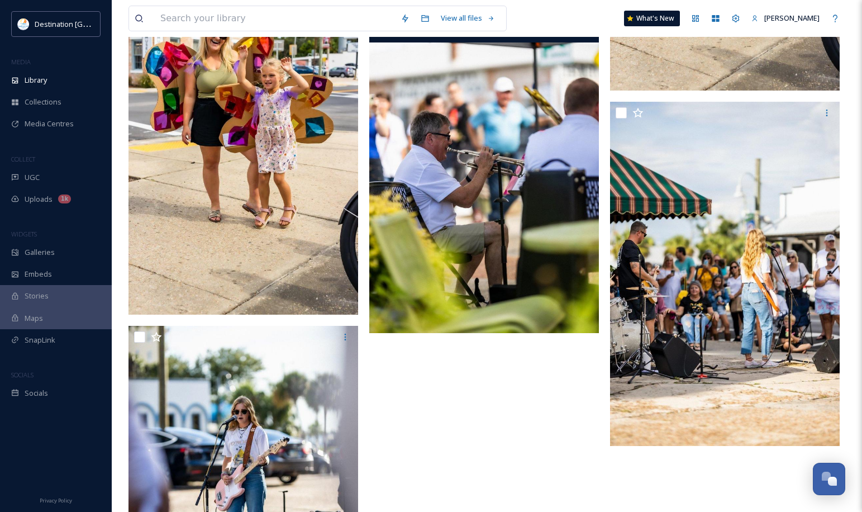
scroll to position [1229, 0]
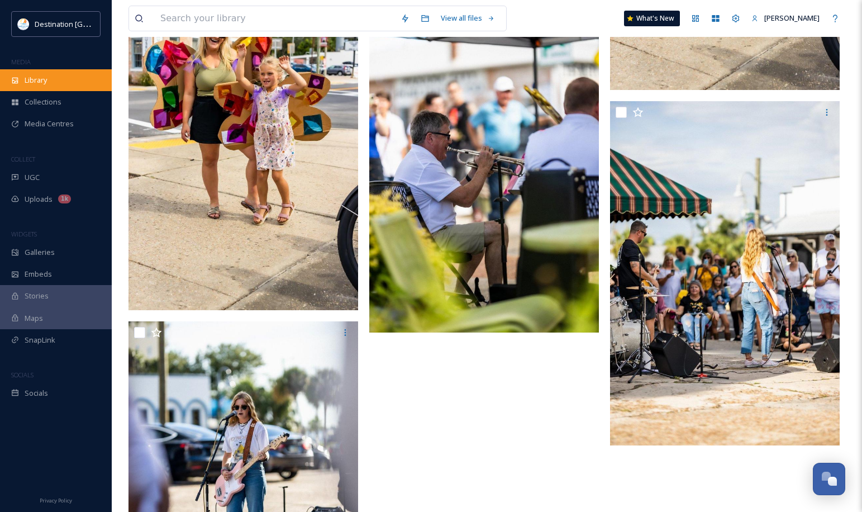
click at [54, 79] on div "Library" at bounding box center [56, 80] width 112 height 22
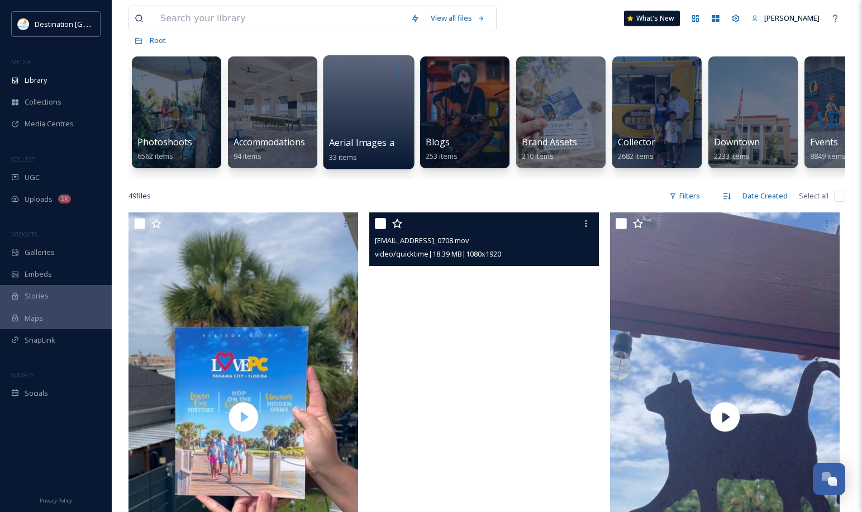
scroll to position [56, 0]
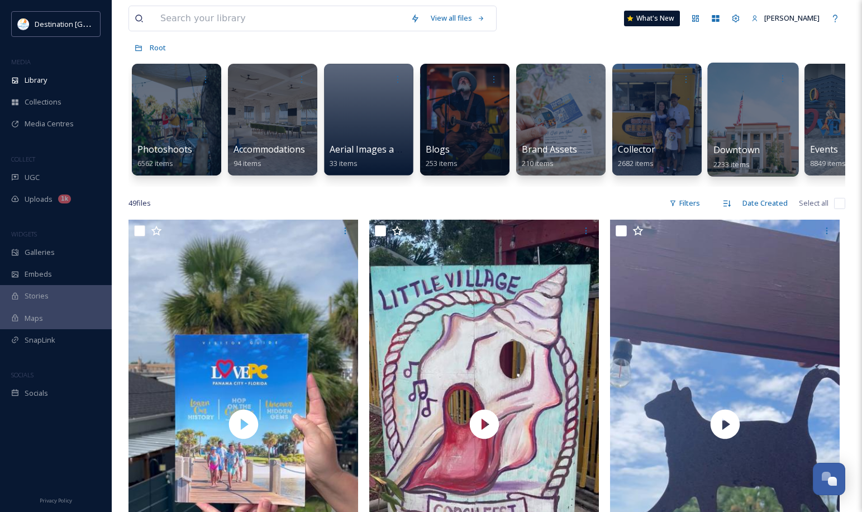
click at [744, 135] on div at bounding box center [752, 120] width 91 height 114
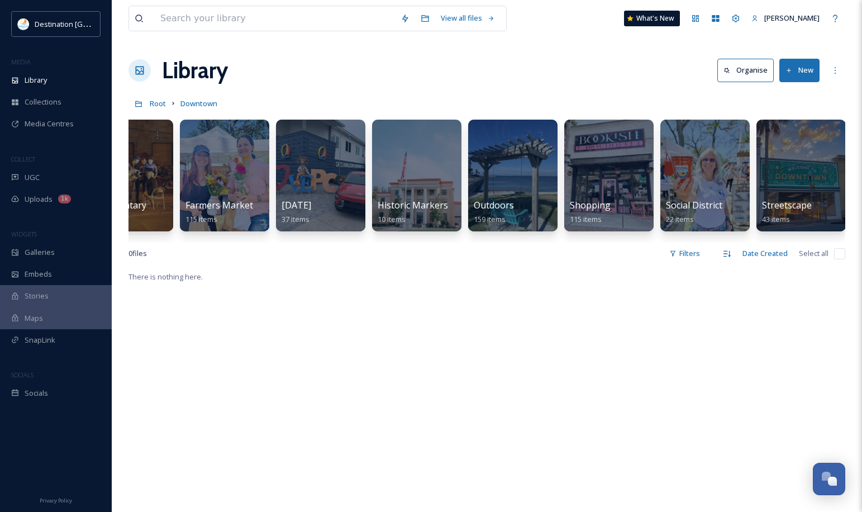
scroll to position [0, 364]
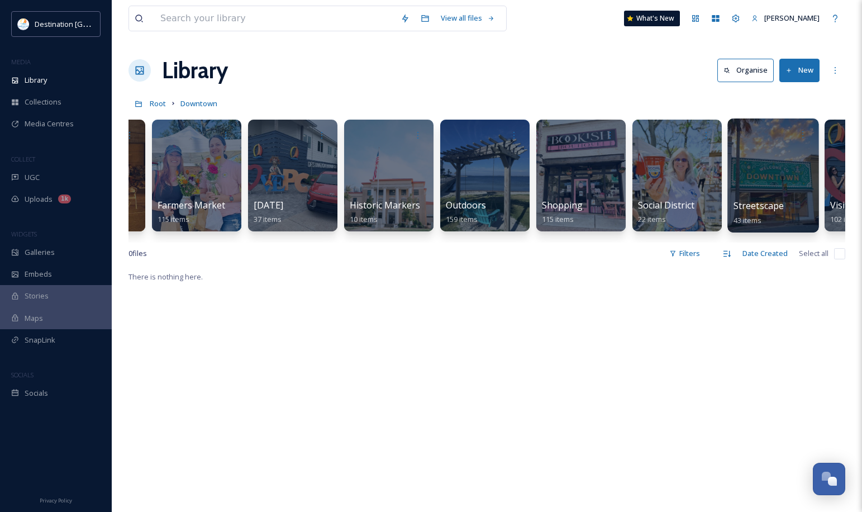
click at [764, 184] on div at bounding box center [772, 175] width 91 height 114
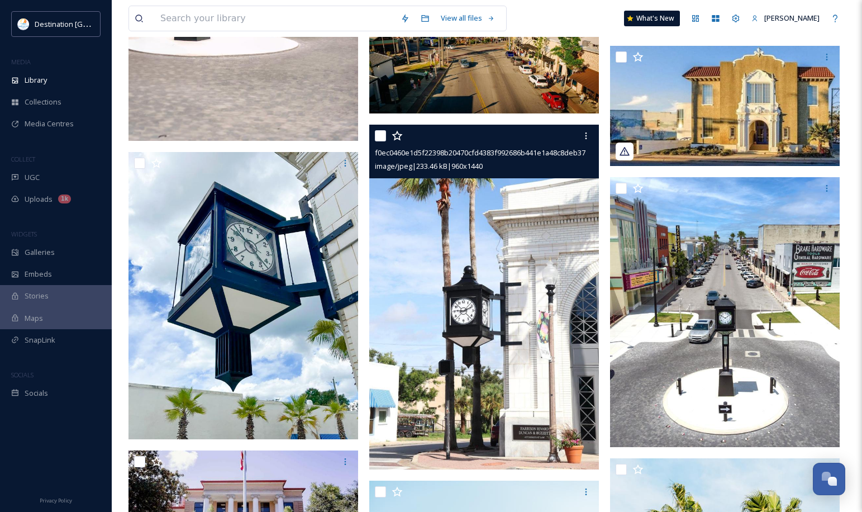
scroll to position [1564, 0]
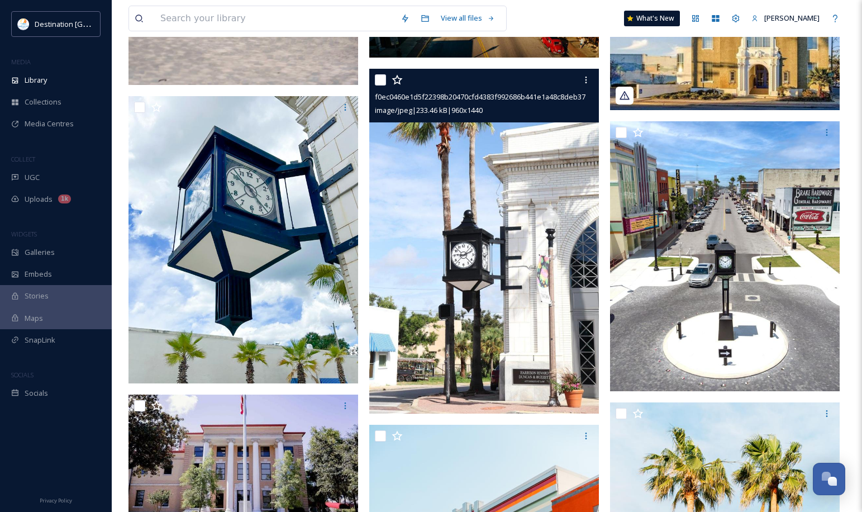
click at [496, 326] on img at bounding box center [484, 241] width 230 height 345
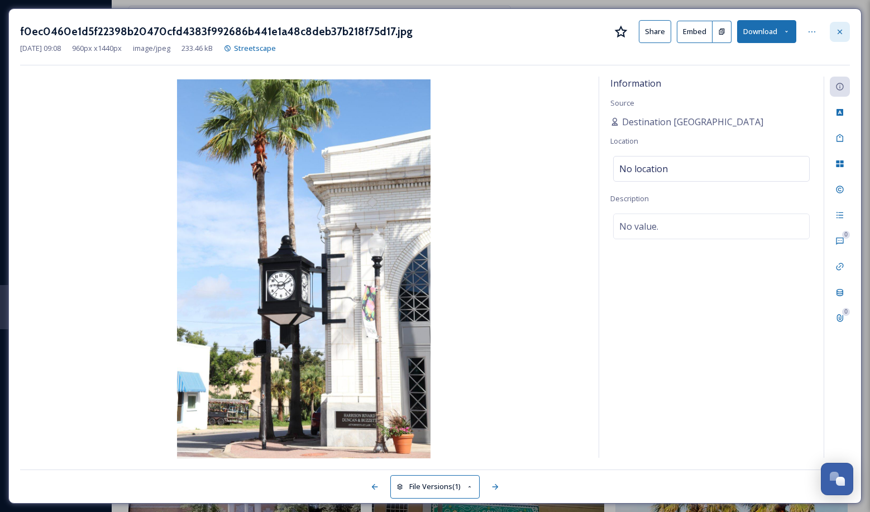
click at [842, 33] on icon at bounding box center [839, 31] width 9 height 9
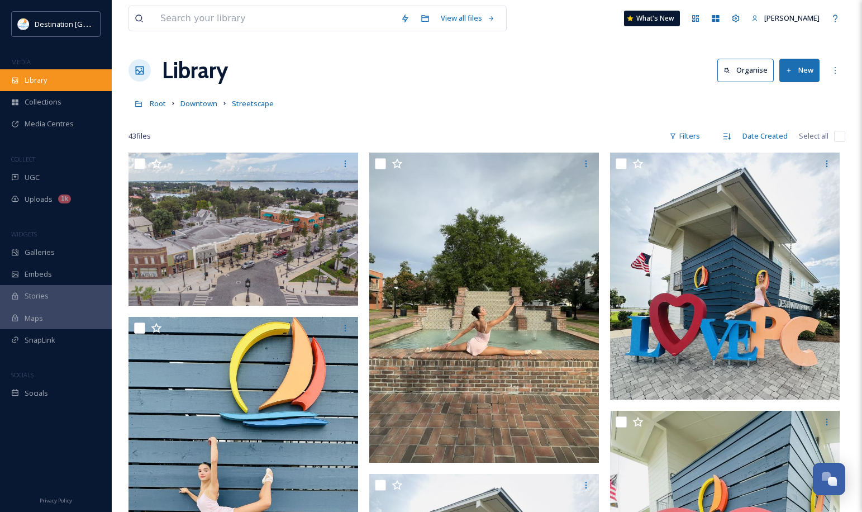
click at [28, 75] on span "Library" at bounding box center [36, 80] width 22 height 11
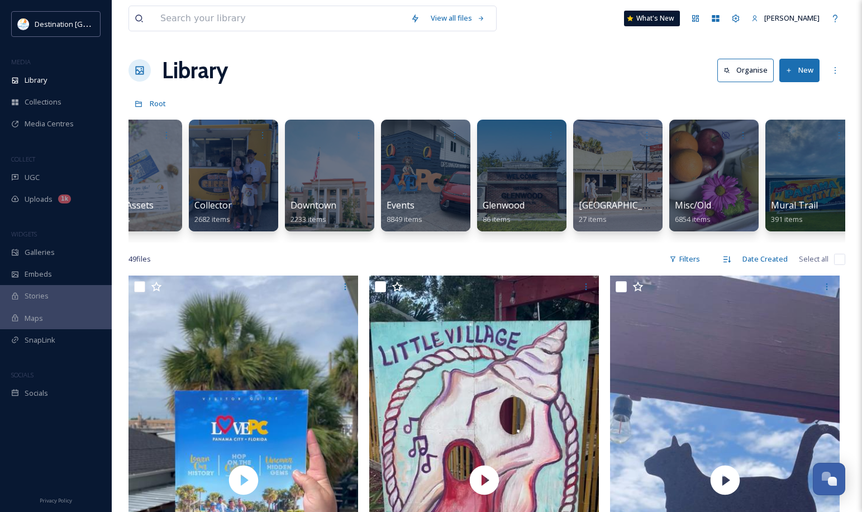
scroll to position [0, 419]
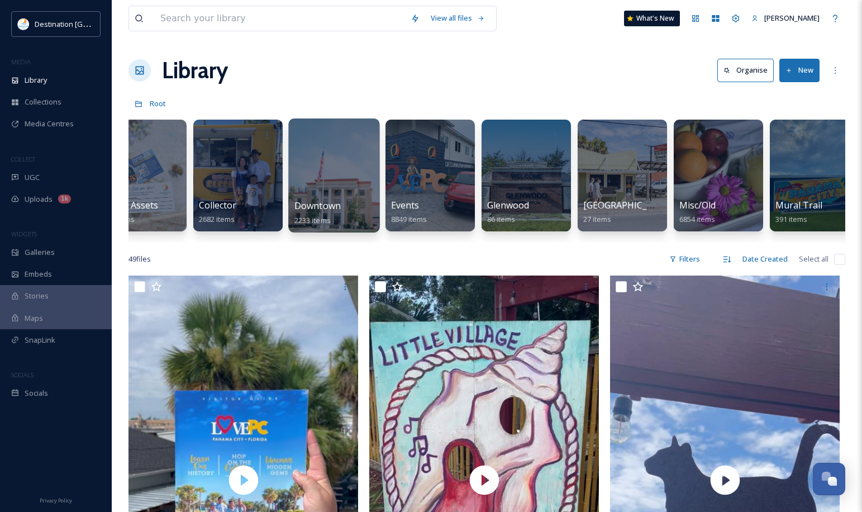
click at [313, 194] on div at bounding box center [333, 175] width 91 height 114
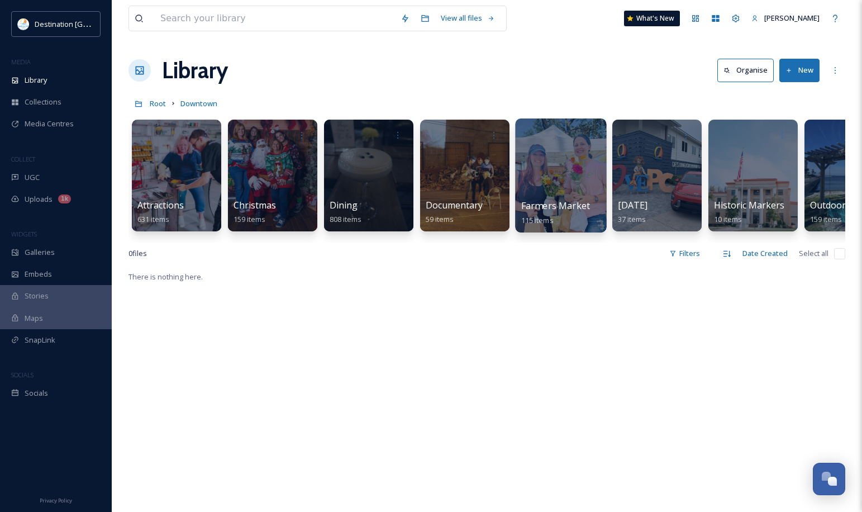
click at [573, 191] on div at bounding box center [560, 175] width 91 height 114
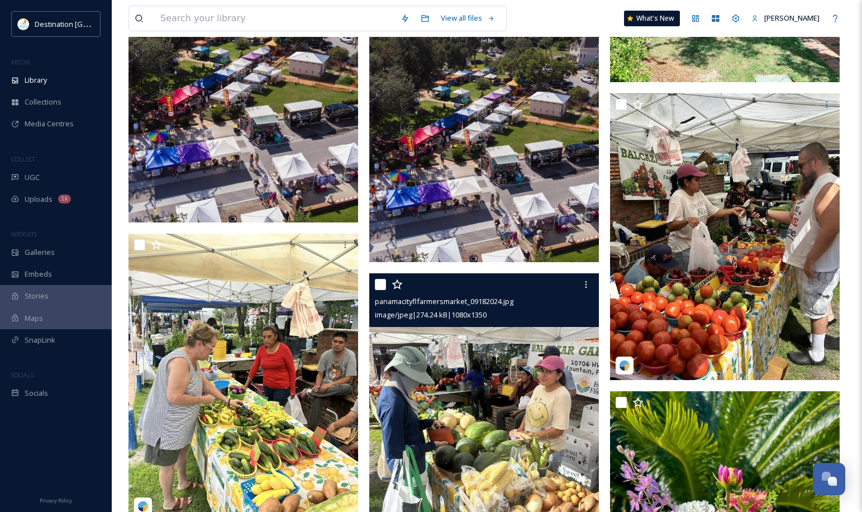
scroll to position [3239, 0]
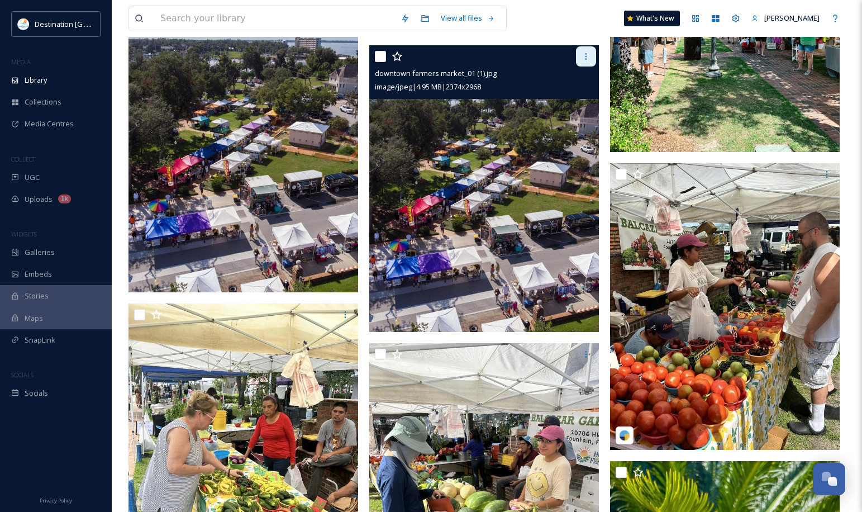
click at [591, 61] on div at bounding box center [586, 56] width 20 height 20
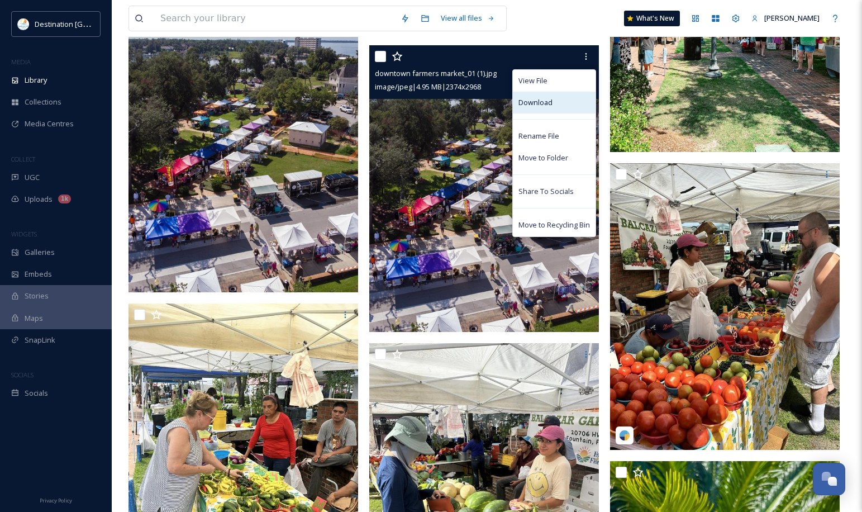
click at [546, 98] on span "Download" at bounding box center [535, 102] width 34 height 11
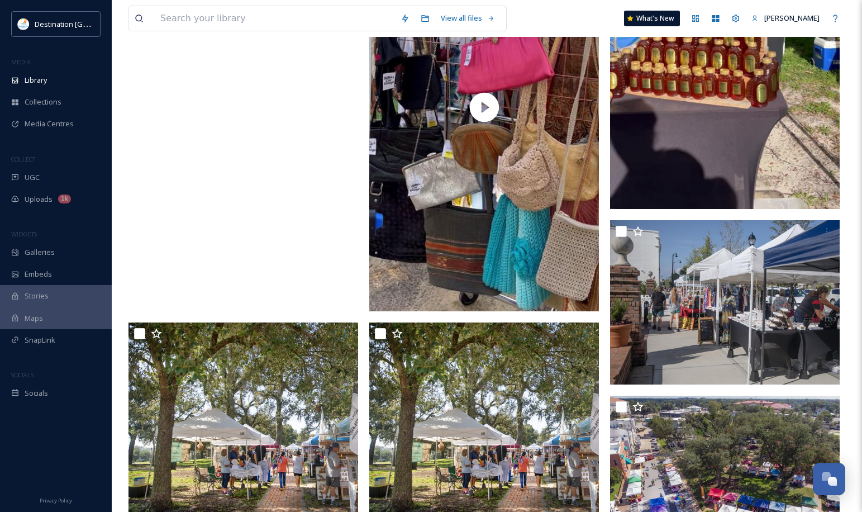
scroll to position [1899, 0]
